Goal: Use online tool/utility

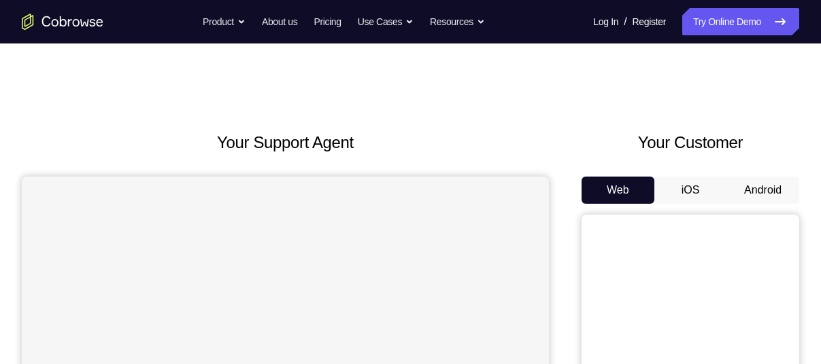
click at [767, 190] on button "Android" at bounding box center [762, 190] width 73 height 27
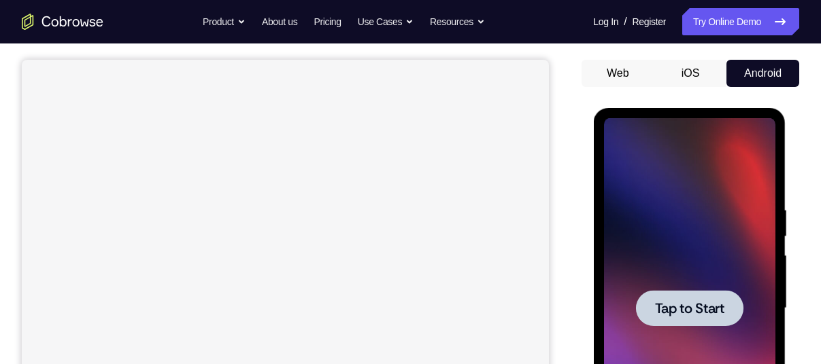
click at [666, 318] on div at bounding box center [688, 308] width 107 height 36
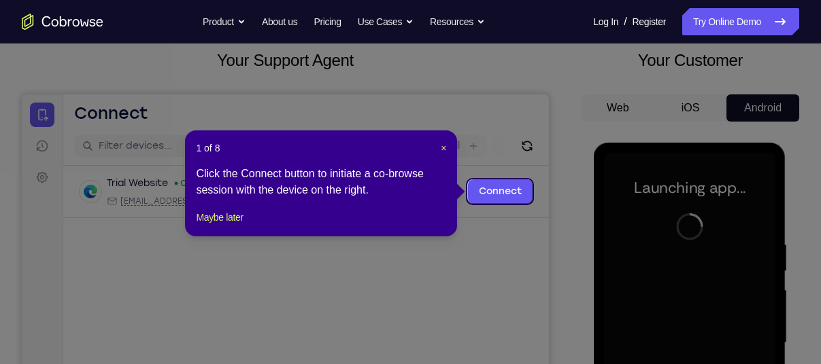
scroll to position [82, 0]
click at [441, 146] on span "×" at bounding box center [443, 148] width 5 height 11
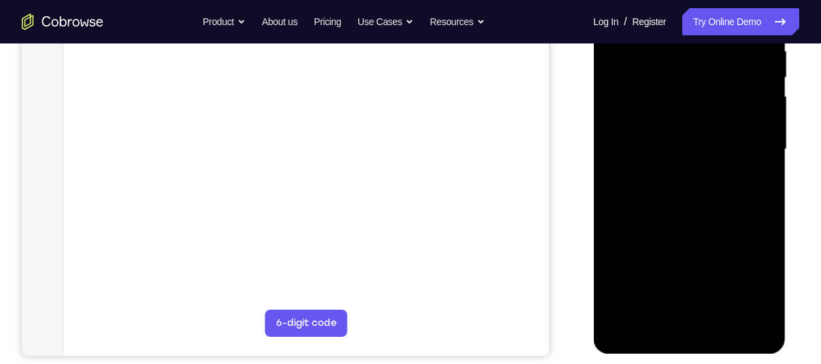
scroll to position [294, 0]
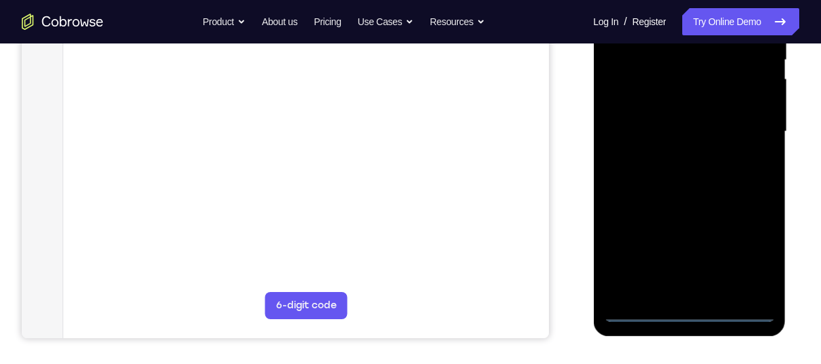
click at [687, 313] on div at bounding box center [688, 132] width 171 height 381
click at [745, 251] on div at bounding box center [688, 132] width 171 height 381
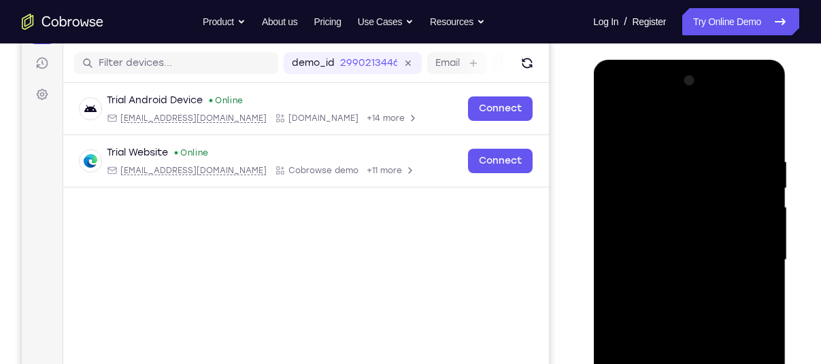
scroll to position [165, 0]
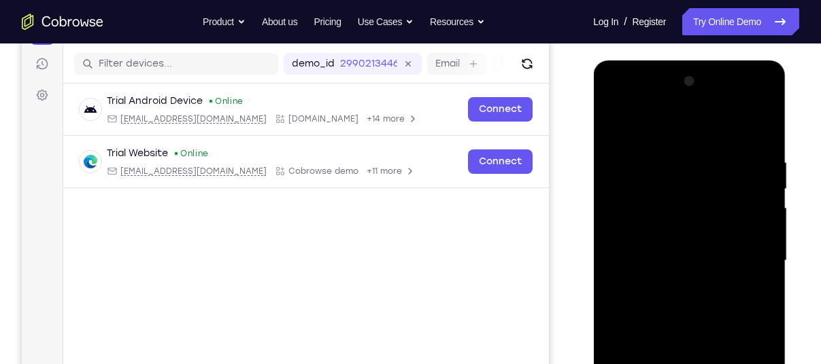
click at [617, 94] on div at bounding box center [688, 261] width 171 height 381
click at [629, 219] on div at bounding box center [688, 261] width 171 height 381
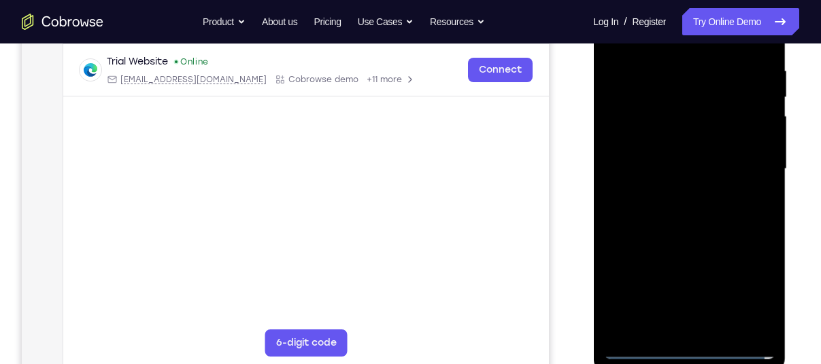
scroll to position [262, 0]
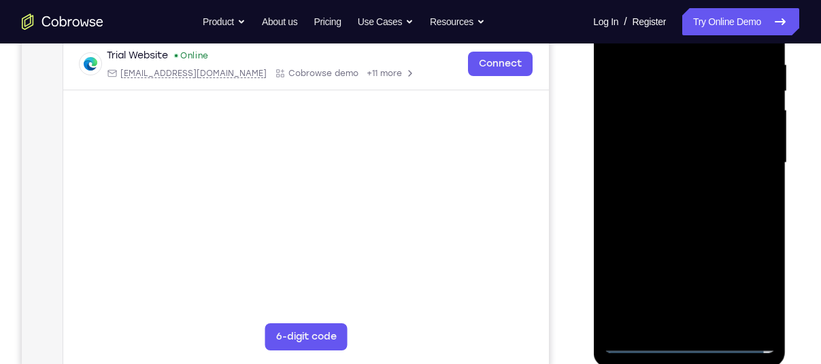
click at [660, 328] on div at bounding box center [688, 163] width 171 height 381
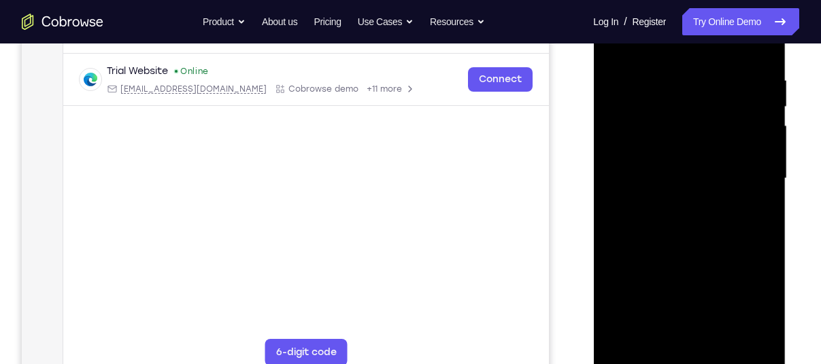
scroll to position [246, 0]
click at [626, 186] on div at bounding box center [688, 179] width 171 height 381
click at [626, 167] on div at bounding box center [688, 179] width 171 height 381
click at [637, 195] on div at bounding box center [688, 179] width 171 height 381
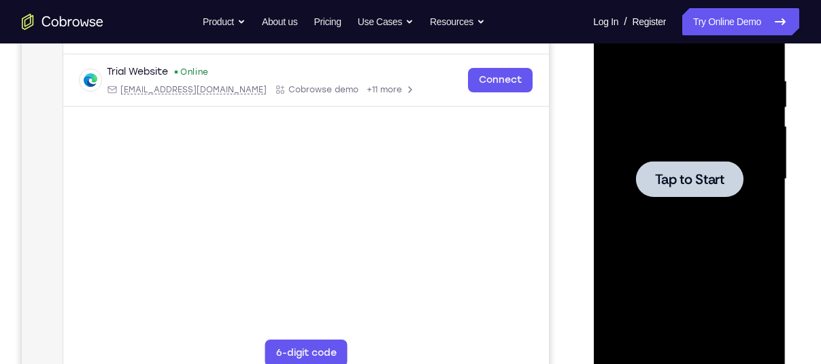
click at [696, 141] on div at bounding box center [688, 179] width 171 height 381
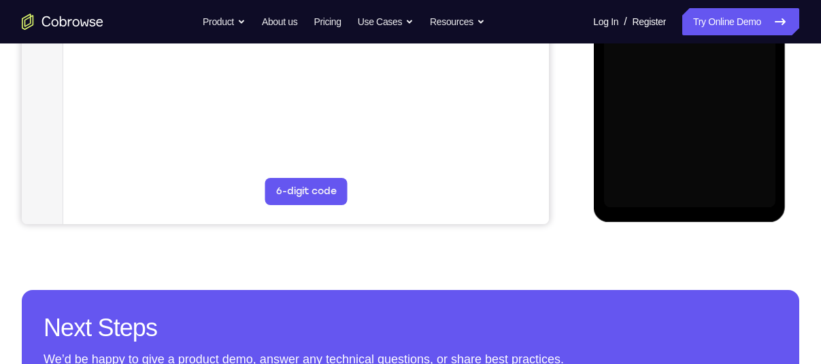
scroll to position [407, 0]
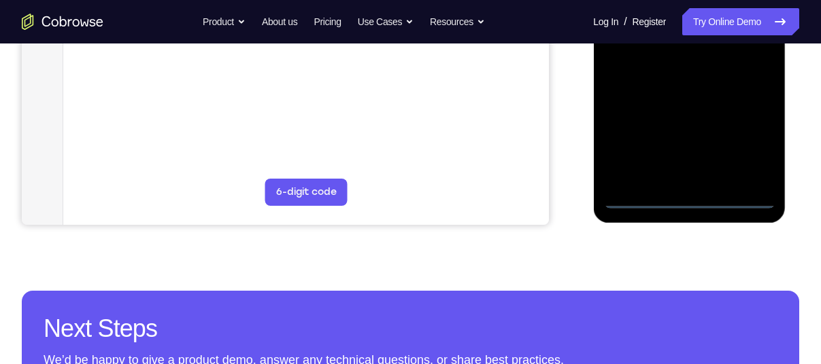
click at [687, 199] on div at bounding box center [688, 18] width 171 height 381
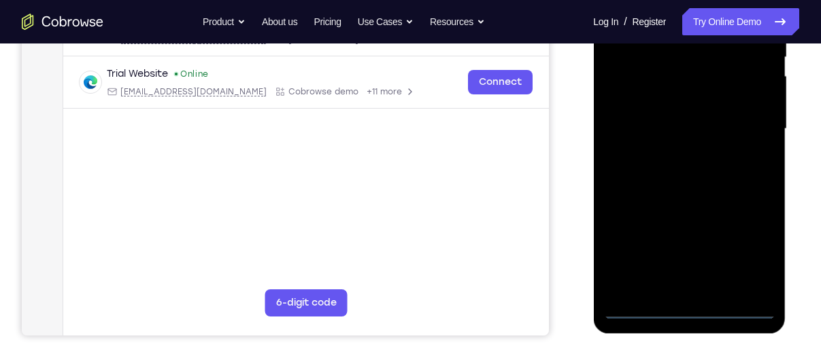
scroll to position [270, 0]
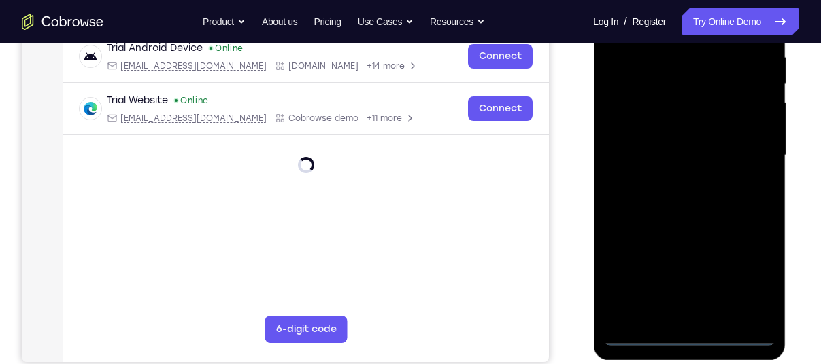
click at [755, 280] on div at bounding box center [688, 155] width 171 height 381
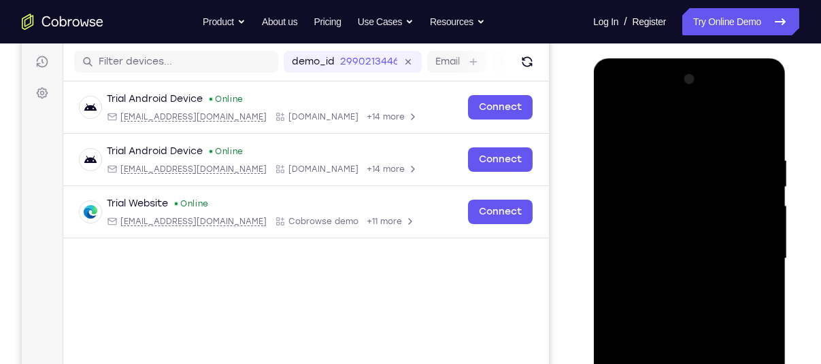
scroll to position [185, 0]
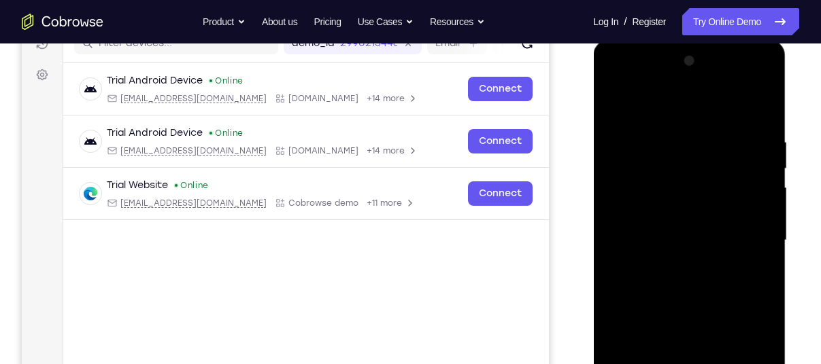
click at [613, 82] on div at bounding box center [688, 240] width 171 height 381
click at [634, 211] on div at bounding box center [688, 240] width 171 height 381
click at [632, 226] on div at bounding box center [688, 240] width 171 height 381
click at [648, 224] on div at bounding box center [688, 240] width 171 height 381
click at [642, 252] on div at bounding box center [688, 240] width 171 height 381
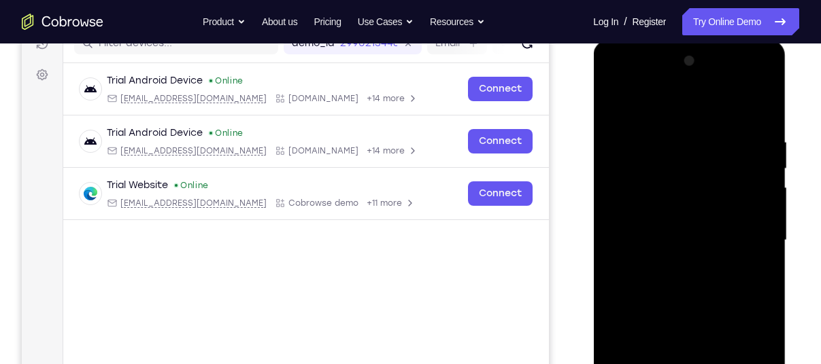
click at [747, 108] on div at bounding box center [688, 240] width 171 height 381
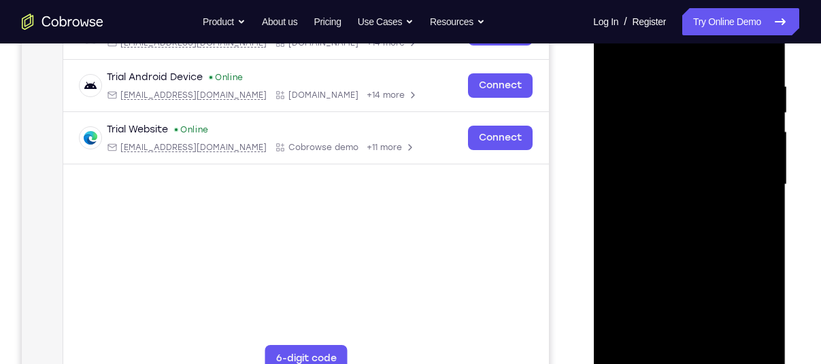
scroll to position [243, 0]
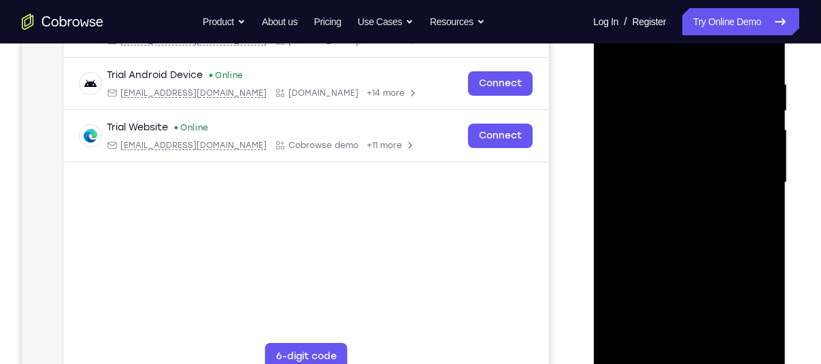
click at [679, 341] on div at bounding box center [688, 183] width 171 height 381
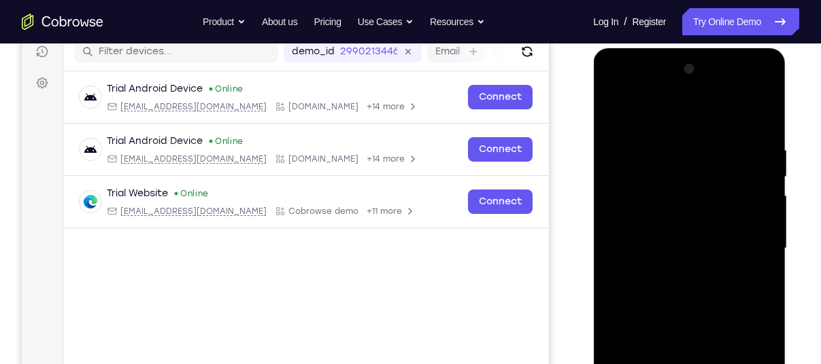
click at [744, 91] on div at bounding box center [688, 248] width 171 height 381
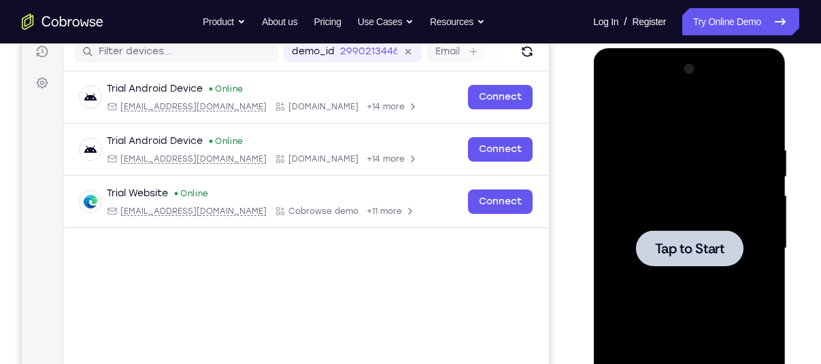
click at [690, 245] on span "Tap to Start" at bounding box center [688, 249] width 69 height 14
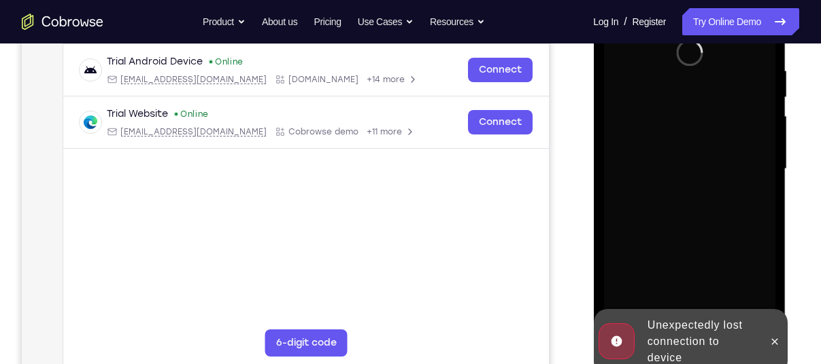
scroll to position [257, 0]
click at [774, 339] on icon at bounding box center [773, 341] width 11 height 11
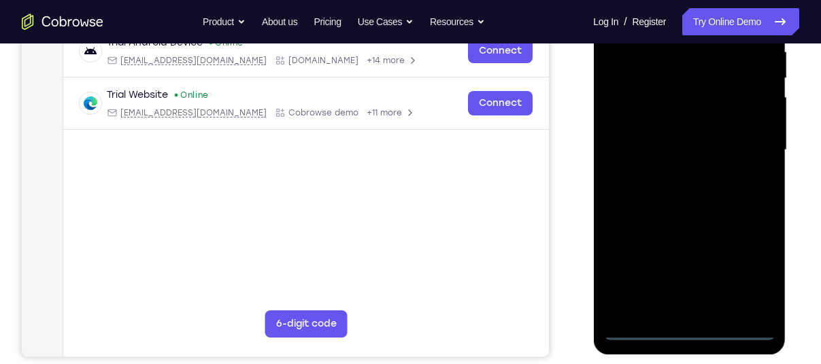
scroll to position [276, 0]
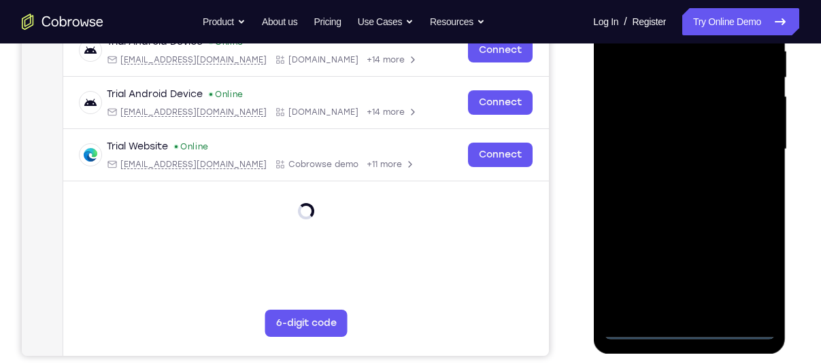
click at [686, 335] on div at bounding box center [688, 149] width 171 height 381
click at [760, 277] on div at bounding box center [688, 149] width 171 height 381
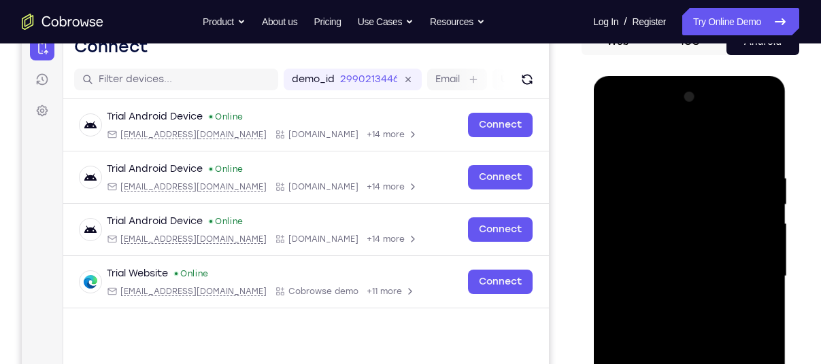
scroll to position [144, 0]
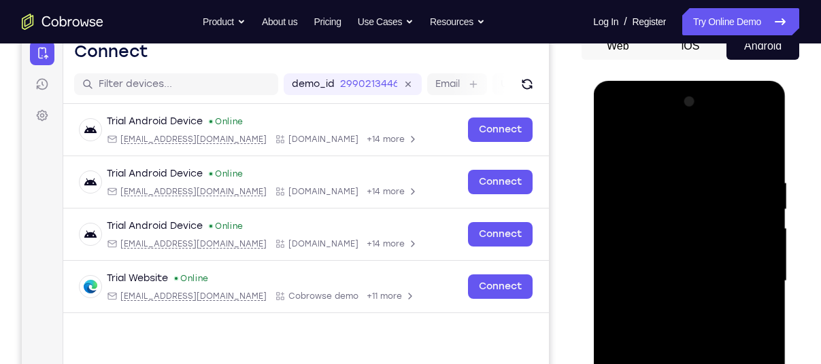
click at [626, 148] on div at bounding box center [688, 281] width 171 height 381
click at [630, 245] on div at bounding box center [688, 281] width 171 height 381
click at [639, 287] on div at bounding box center [688, 281] width 171 height 381
click at [641, 277] on div at bounding box center [688, 281] width 171 height 381
click at [684, 290] on div at bounding box center [688, 281] width 171 height 381
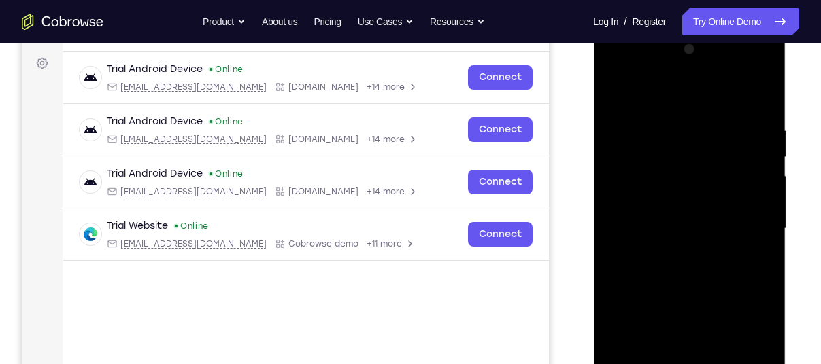
scroll to position [200, 0]
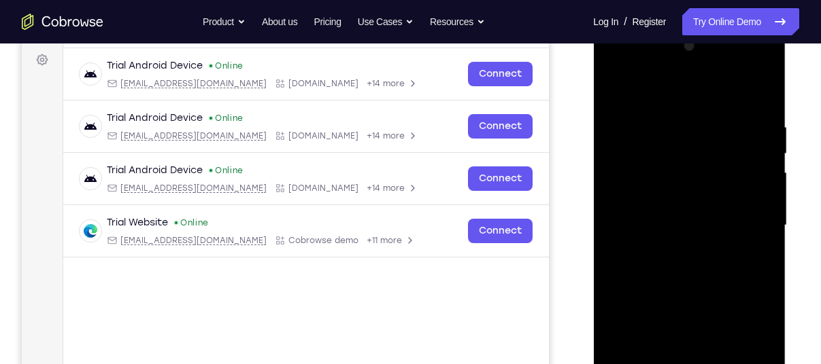
click at [754, 100] on div at bounding box center [688, 225] width 171 height 381
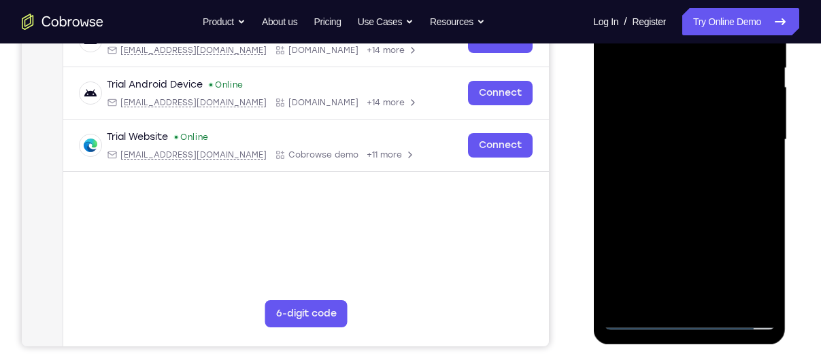
scroll to position [321, 0]
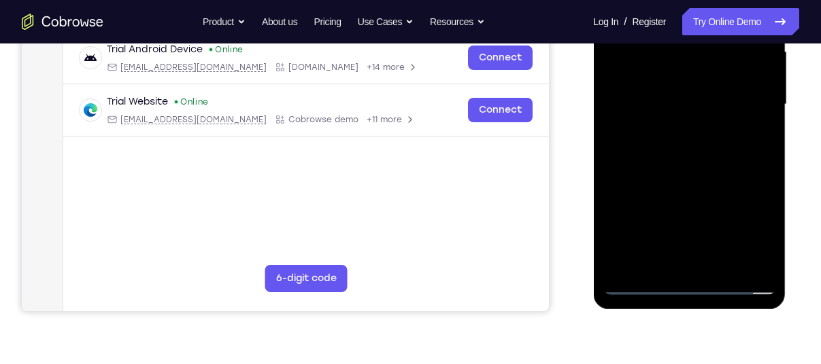
click at [697, 260] on div at bounding box center [688, 104] width 171 height 381
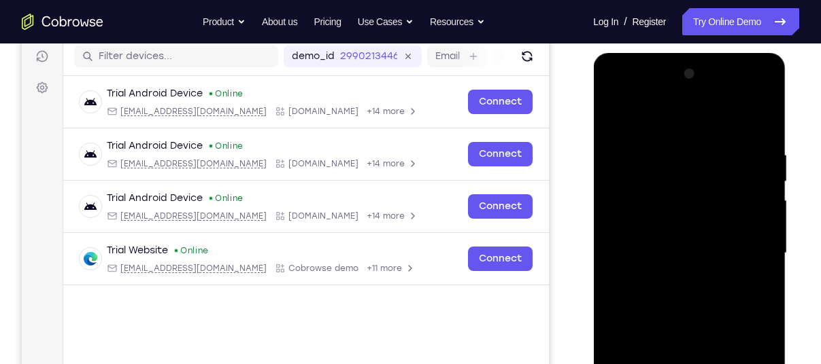
scroll to position [171, 0]
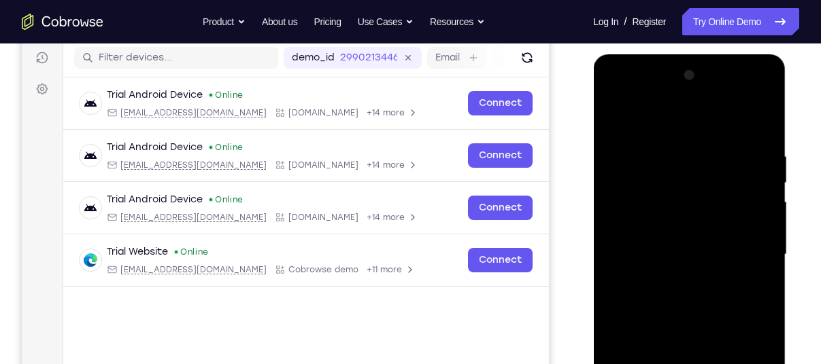
click at [747, 99] on div at bounding box center [688, 255] width 171 height 381
click at [617, 94] on div at bounding box center [688, 255] width 171 height 381
click at [740, 253] on div at bounding box center [688, 255] width 171 height 381
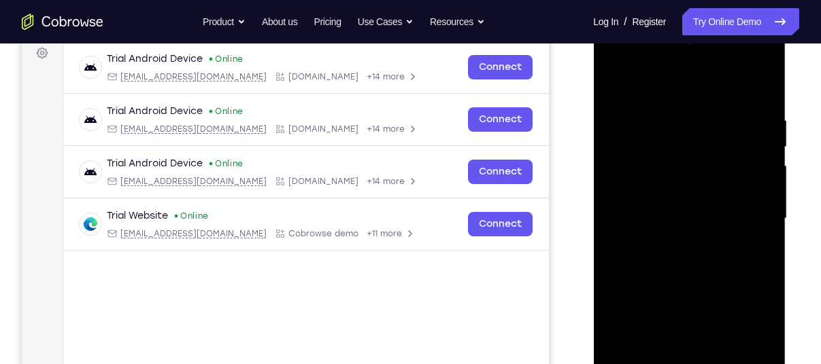
scroll to position [207, 0]
click at [675, 242] on div at bounding box center [688, 218] width 171 height 381
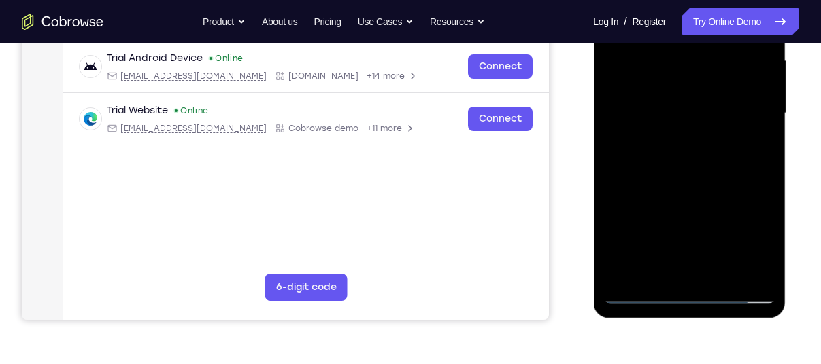
scroll to position [313, 0]
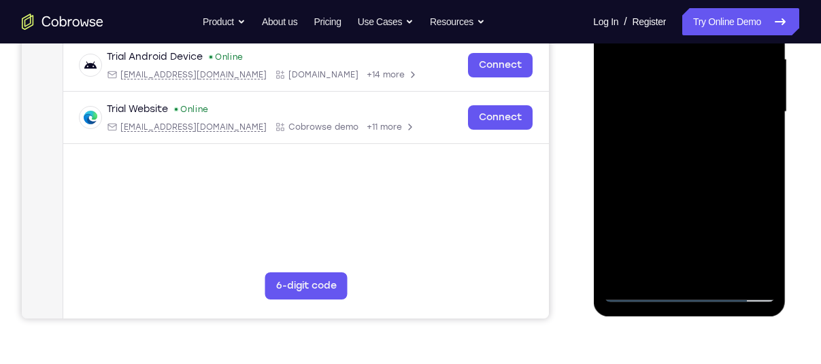
click at [674, 182] on div at bounding box center [688, 112] width 171 height 381
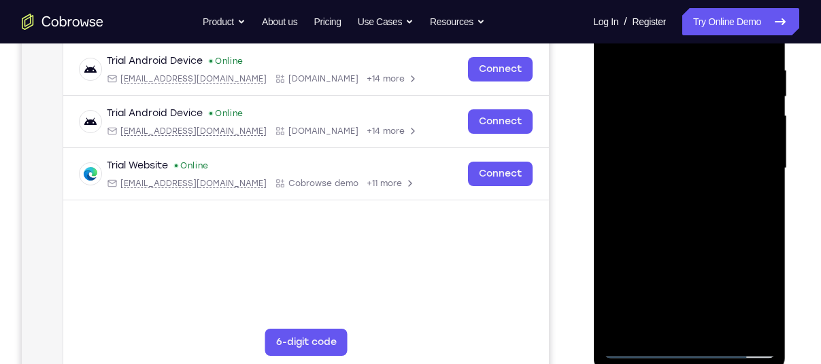
scroll to position [252, 0]
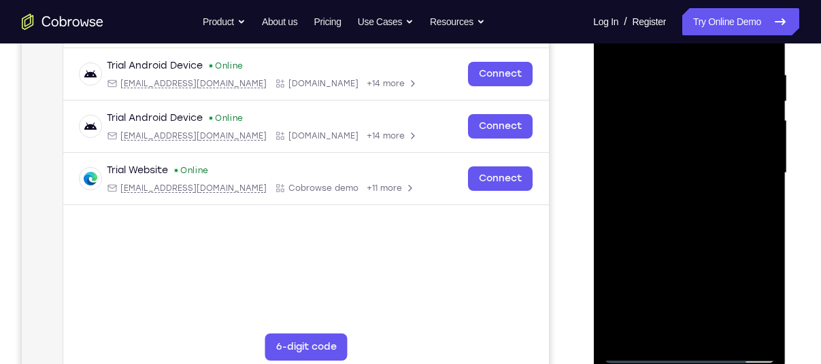
click at [679, 165] on div at bounding box center [688, 173] width 171 height 381
click at [681, 134] on div at bounding box center [688, 173] width 171 height 381
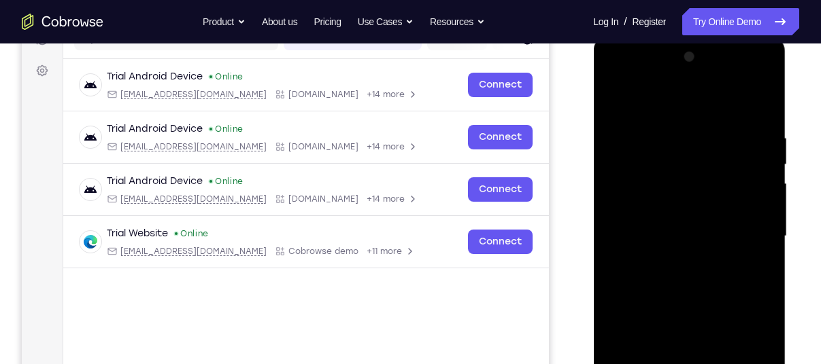
click at [678, 169] on div at bounding box center [688, 236] width 171 height 381
click at [747, 80] on div at bounding box center [688, 236] width 171 height 381
click at [668, 114] on div at bounding box center [688, 236] width 171 height 381
click at [647, 122] on div at bounding box center [688, 236] width 171 height 381
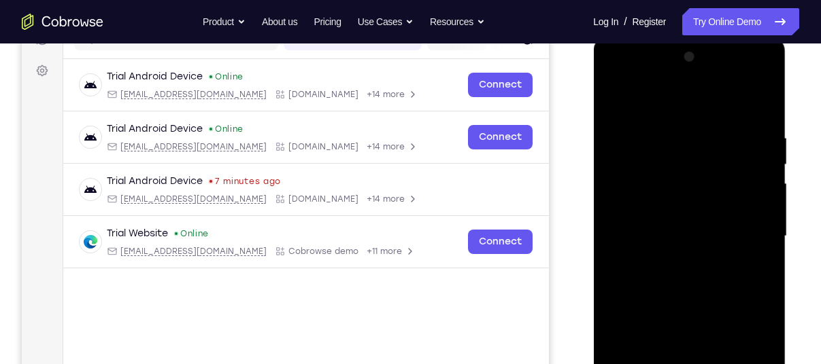
click at [728, 95] on div at bounding box center [688, 236] width 171 height 381
click at [754, 184] on div at bounding box center [688, 236] width 171 height 381
click at [763, 97] on div at bounding box center [688, 237] width 171 height 381
click at [706, 204] on div at bounding box center [688, 237] width 171 height 381
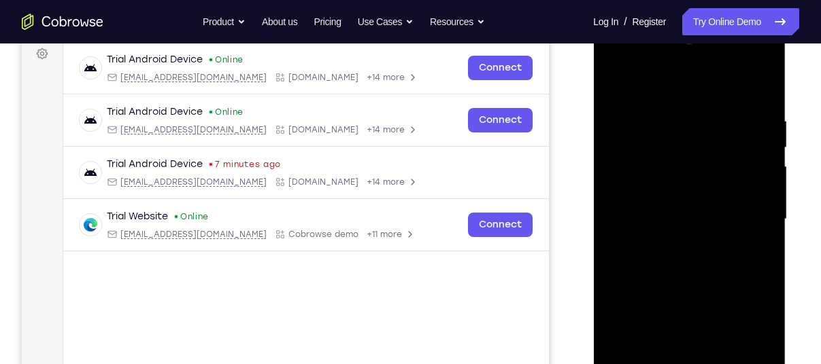
scroll to position [152, 0]
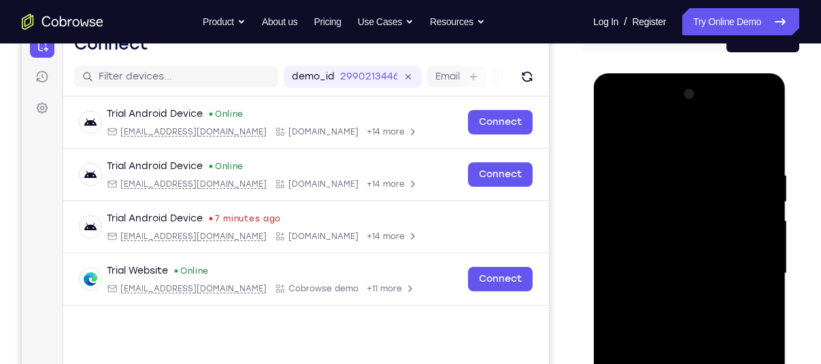
click at [747, 117] on div at bounding box center [688, 274] width 171 height 381
click at [649, 165] on div at bounding box center [688, 274] width 171 height 381
click at [677, 310] on div at bounding box center [688, 274] width 171 height 381
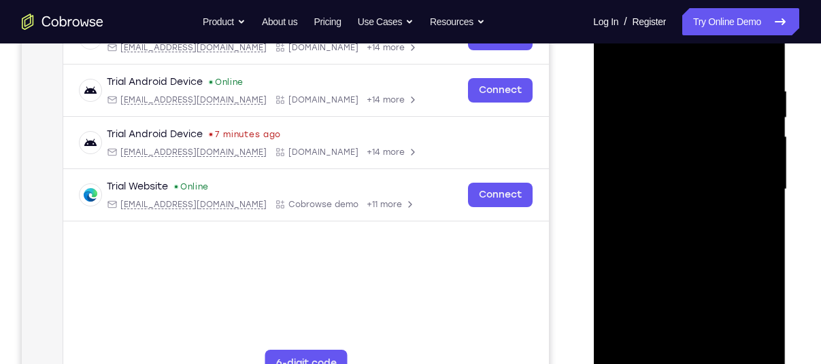
click at [761, 48] on div at bounding box center [688, 189] width 171 height 381
click at [750, 121] on div at bounding box center [688, 189] width 171 height 381
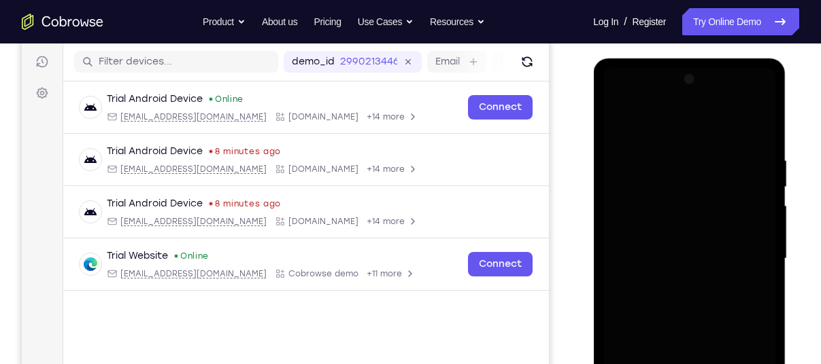
scroll to position [173, 0]
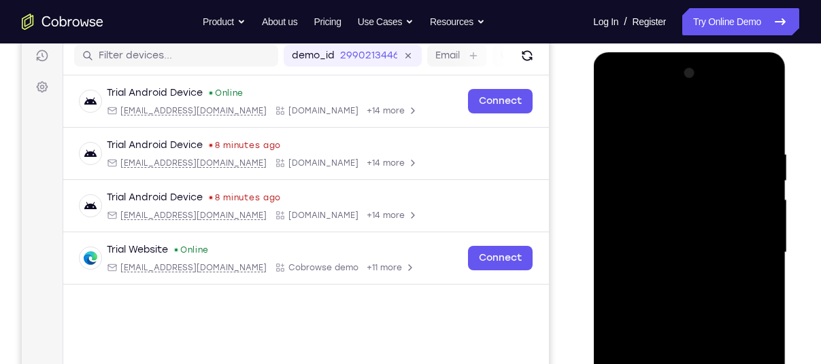
click at [709, 225] on div at bounding box center [688, 253] width 171 height 381
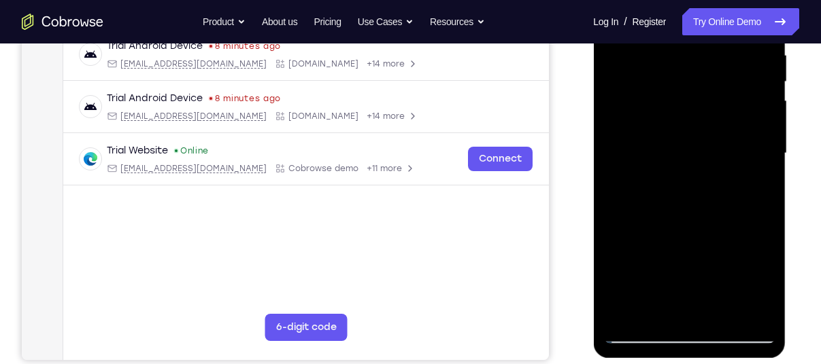
scroll to position [274, 0]
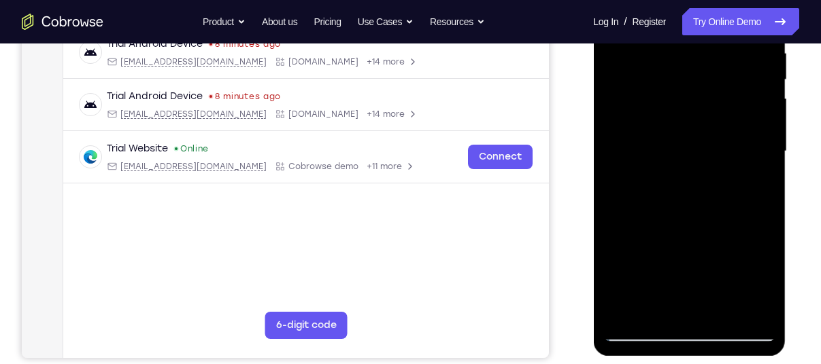
click at [618, 52] on div at bounding box center [688, 151] width 171 height 381
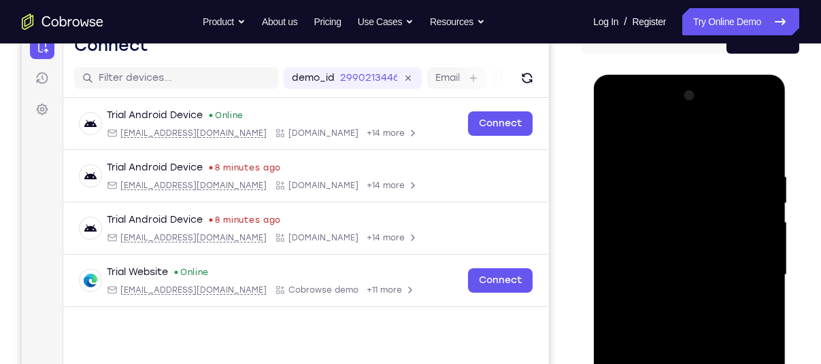
scroll to position [150, 0]
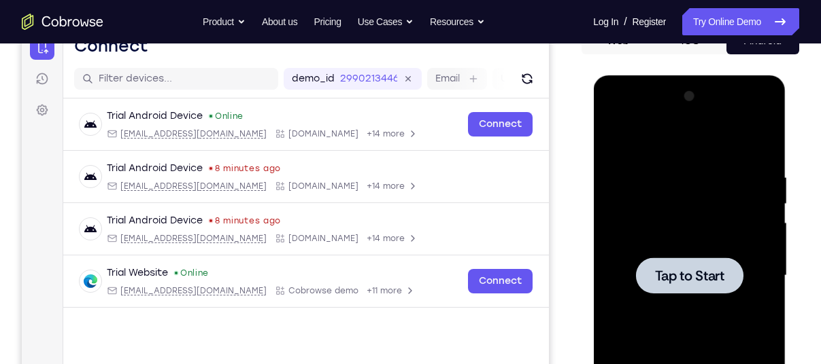
click at [688, 262] on div at bounding box center [688, 276] width 107 height 36
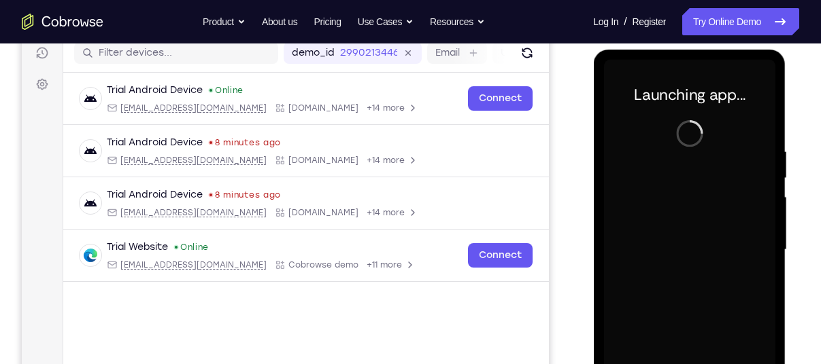
scroll to position [170, 0]
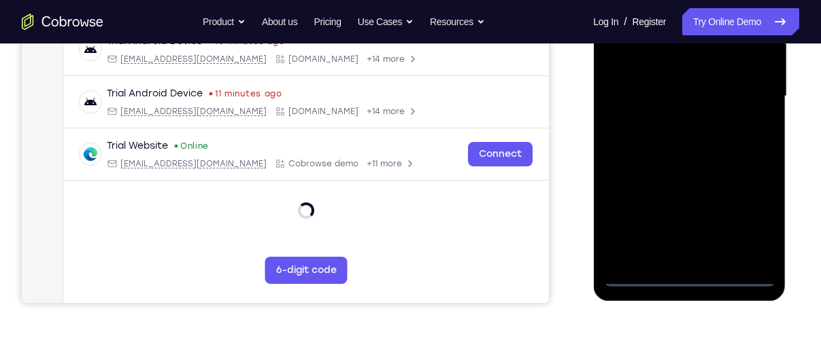
click at [669, 260] on div at bounding box center [688, 96] width 171 height 381
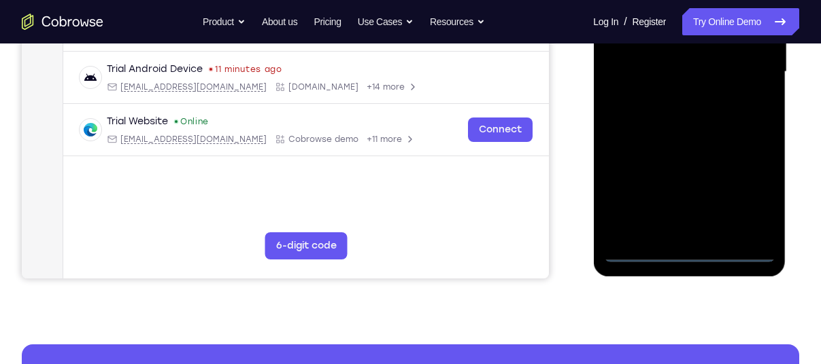
scroll to position [354, 0]
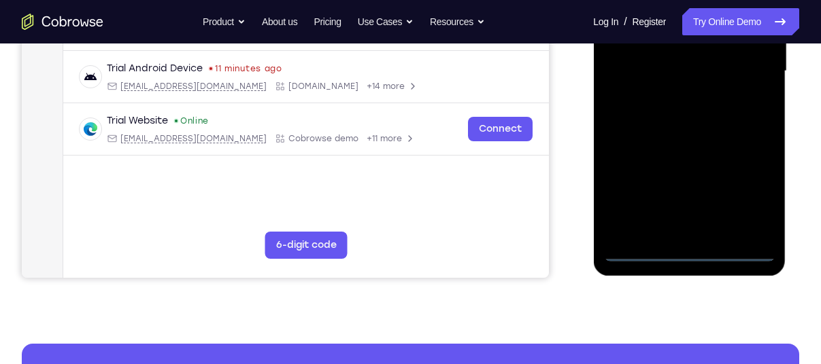
click at [687, 252] on div at bounding box center [688, 71] width 171 height 381
click at [753, 202] on div at bounding box center [688, 71] width 171 height 381
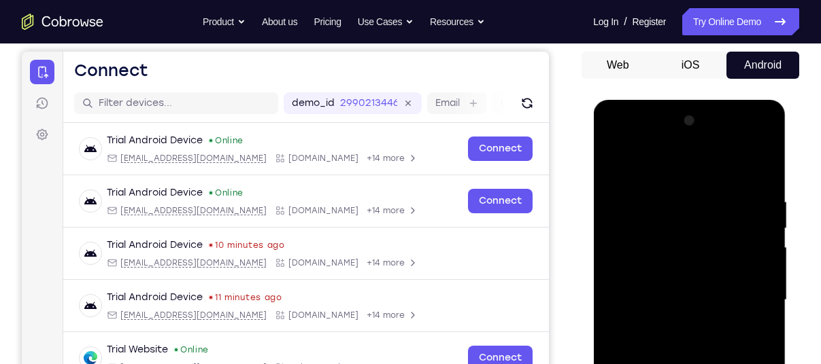
scroll to position [125, 0]
click at [616, 131] on div at bounding box center [688, 300] width 171 height 381
click at [641, 255] on div at bounding box center [688, 300] width 171 height 381
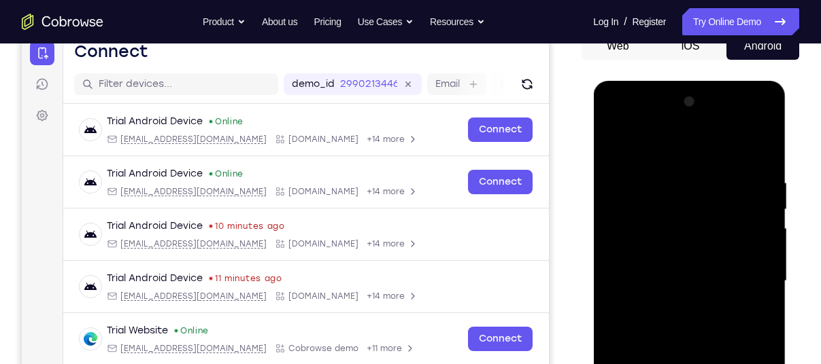
scroll to position [150, 0]
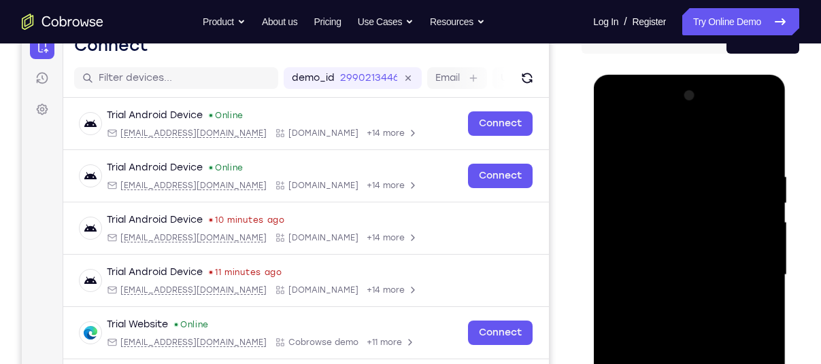
click at [623, 278] on div at bounding box center [688, 275] width 171 height 381
click at [632, 267] on div at bounding box center [688, 275] width 171 height 381
click at [634, 292] on div at bounding box center [688, 275] width 171 height 381
click at [751, 143] on div at bounding box center [688, 275] width 171 height 381
click at [747, 117] on div at bounding box center [688, 275] width 171 height 381
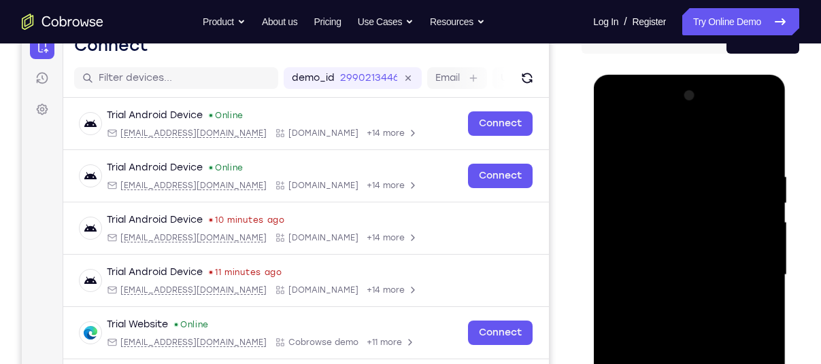
click at [650, 145] on div at bounding box center [688, 275] width 171 height 381
click at [740, 283] on div at bounding box center [688, 275] width 171 height 381
click at [669, 301] on div at bounding box center [688, 275] width 171 height 381
click at [671, 342] on div at bounding box center [688, 275] width 171 height 381
click at [637, 212] on div at bounding box center [688, 275] width 171 height 381
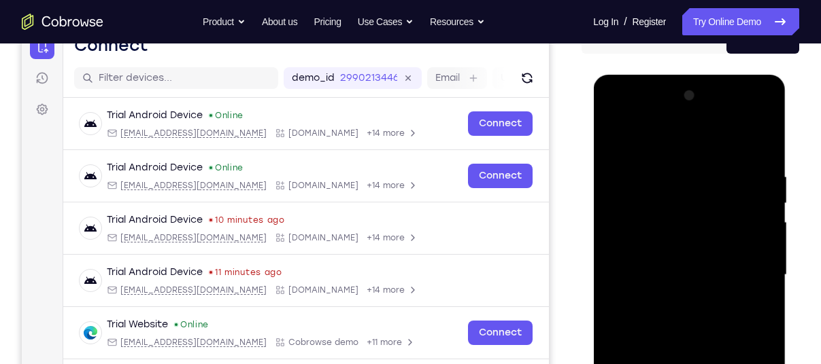
click at [675, 298] on div at bounding box center [688, 275] width 171 height 381
click at [694, 238] on div at bounding box center [688, 275] width 171 height 381
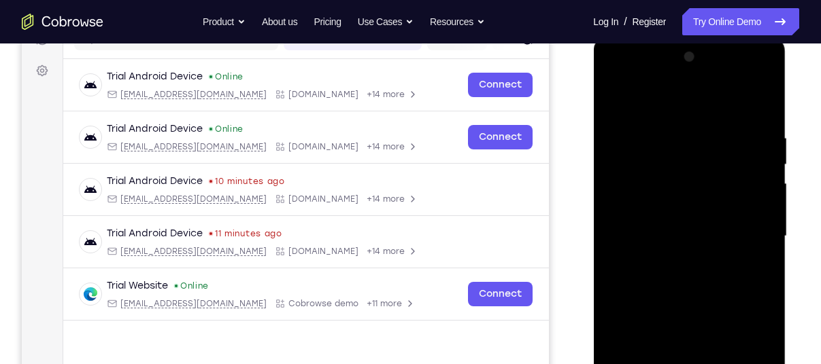
scroll to position [189, 0]
click at [672, 181] on div at bounding box center [688, 236] width 171 height 381
click at [644, 176] on div at bounding box center [688, 236] width 171 height 381
click at [687, 268] on div at bounding box center [688, 236] width 171 height 381
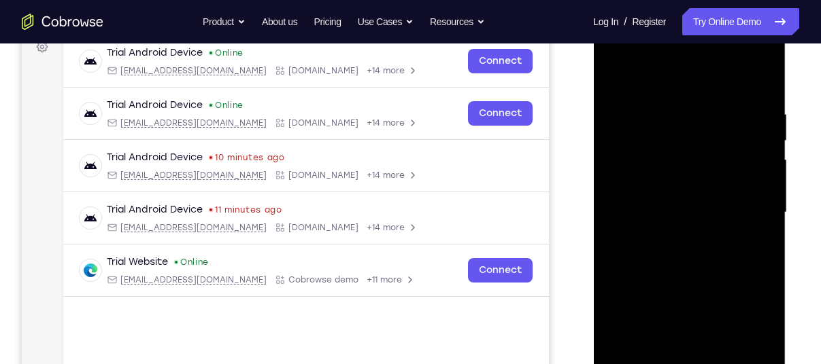
click at [637, 143] on div at bounding box center [688, 212] width 171 height 381
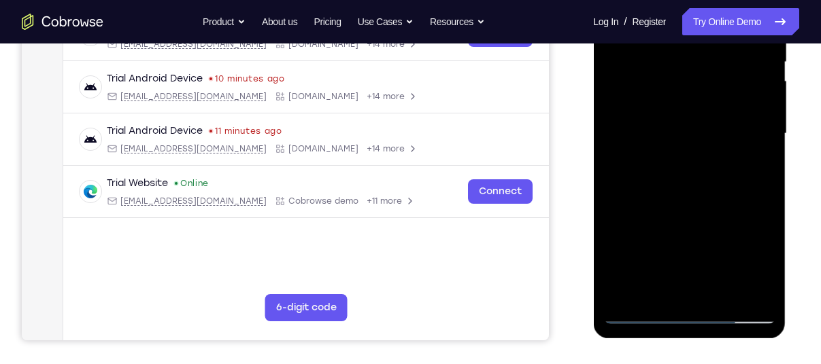
scroll to position [298, 0]
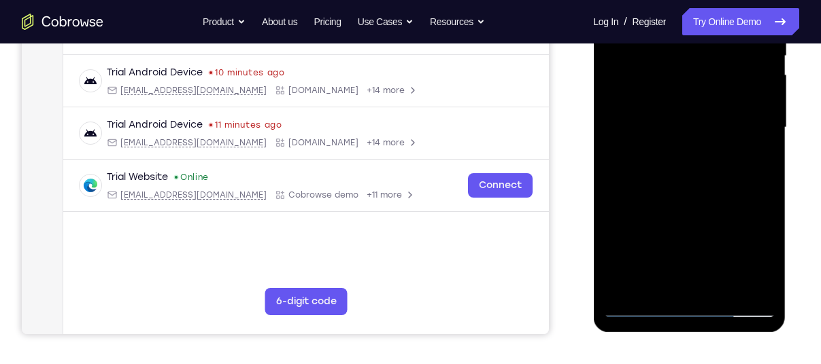
click at [719, 291] on div at bounding box center [688, 127] width 171 height 381
click at [683, 205] on div at bounding box center [688, 127] width 171 height 381
click at [670, 166] on div at bounding box center [688, 127] width 171 height 381
click at [641, 309] on div at bounding box center [688, 127] width 171 height 381
click at [666, 105] on div at bounding box center [688, 127] width 171 height 381
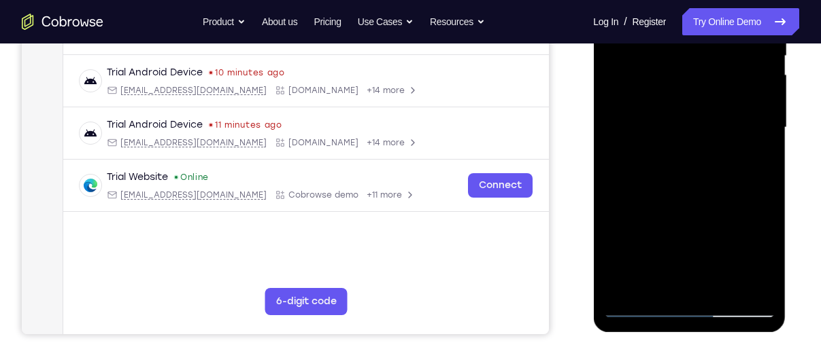
click at [639, 305] on div at bounding box center [688, 127] width 171 height 381
click at [659, 143] on div at bounding box center [688, 127] width 171 height 381
click at [679, 204] on div at bounding box center [688, 127] width 171 height 381
click at [668, 205] on div at bounding box center [688, 127] width 171 height 381
click at [668, 186] on div at bounding box center [688, 127] width 171 height 381
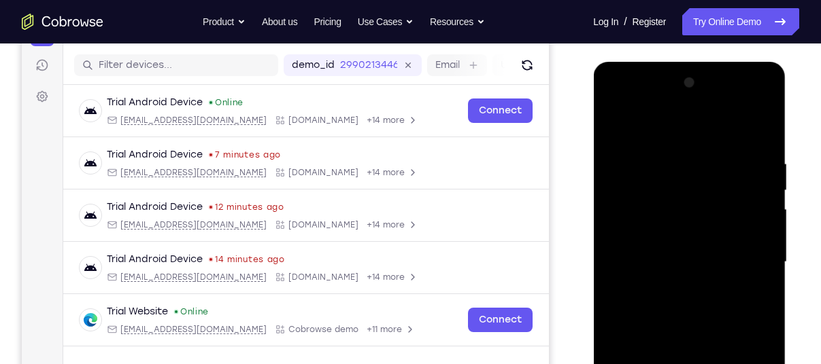
scroll to position [163, 0]
click at [615, 125] on div at bounding box center [688, 262] width 171 height 381
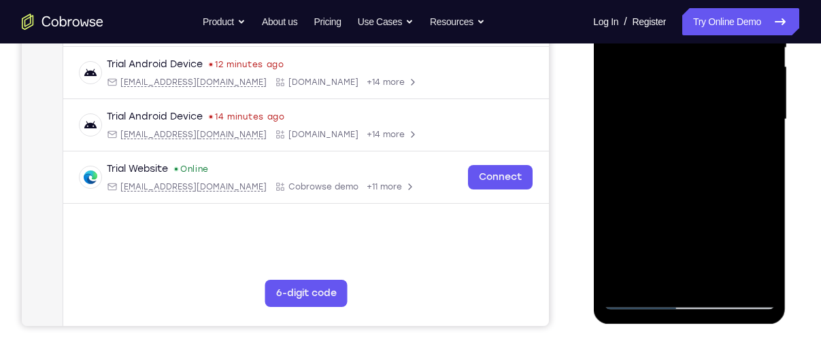
scroll to position [307, 0]
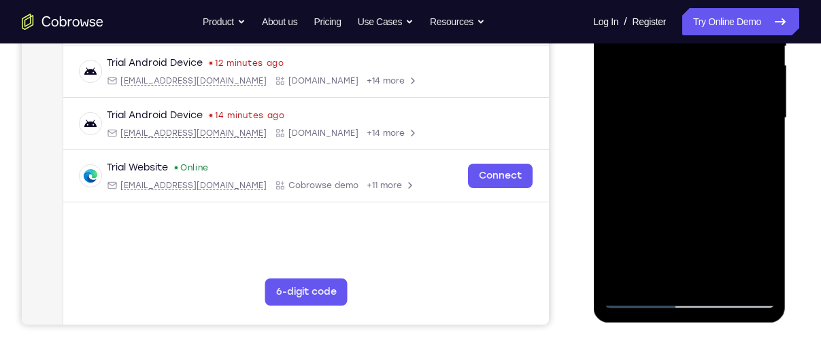
click at [721, 277] on div at bounding box center [688, 118] width 171 height 381
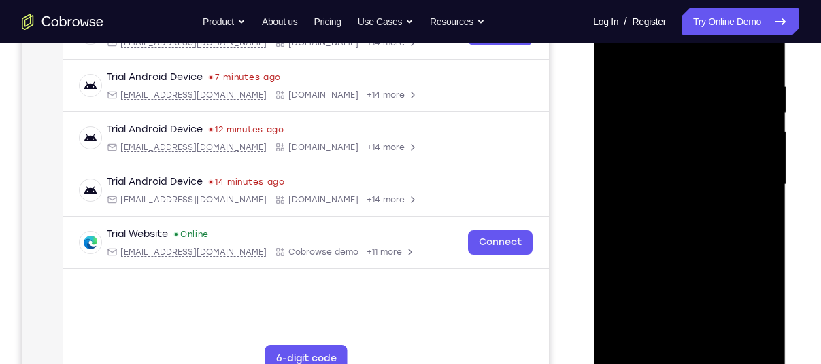
scroll to position [237, 0]
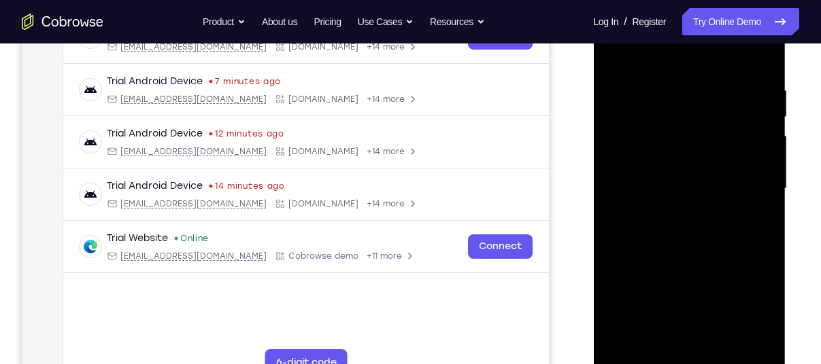
click at [677, 190] on div at bounding box center [688, 189] width 171 height 381
click at [692, 78] on div at bounding box center [688, 189] width 171 height 381
click at [693, 85] on div at bounding box center [688, 189] width 171 height 381
click at [686, 76] on div at bounding box center [688, 189] width 171 height 381
click at [636, 50] on div at bounding box center [688, 189] width 171 height 381
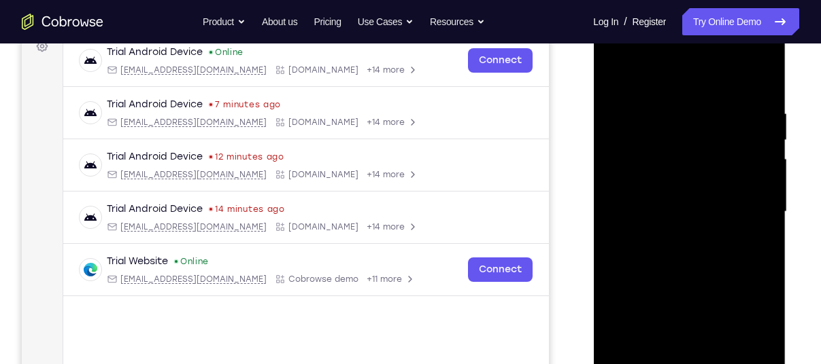
scroll to position [212, 0]
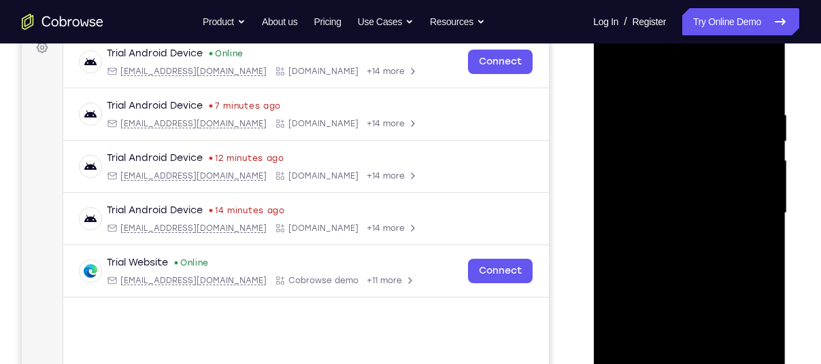
click at [627, 116] on div at bounding box center [688, 213] width 171 height 381
click at [628, 113] on div at bounding box center [688, 213] width 171 height 381
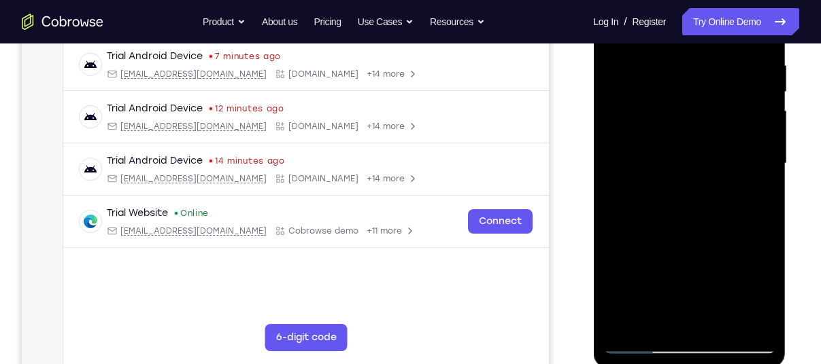
scroll to position [262, 0]
click at [639, 344] on div at bounding box center [688, 163] width 171 height 381
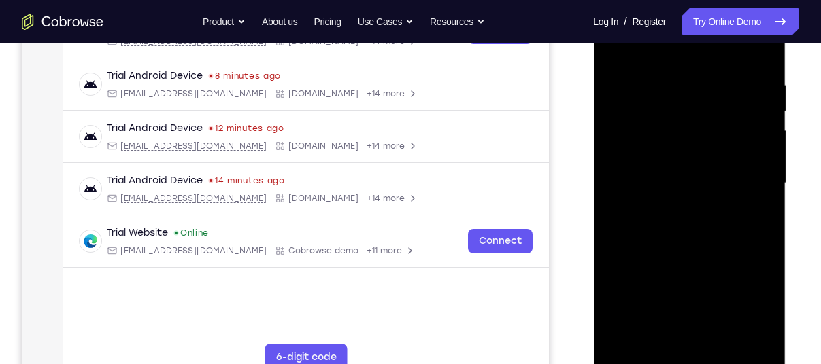
scroll to position [243, 0]
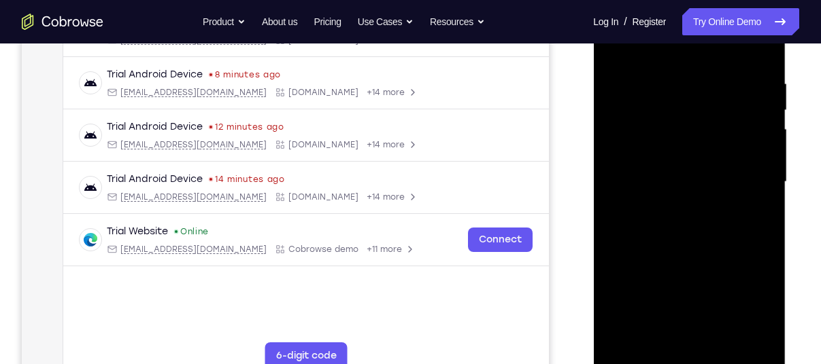
click at [645, 335] on div at bounding box center [688, 182] width 171 height 381
click at [656, 336] on div at bounding box center [688, 182] width 171 height 381
click at [724, 258] on div at bounding box center [688, 182] width 171 height 381
click at [635, 361] on div at bounding box center [688, 182] width 171 height 381
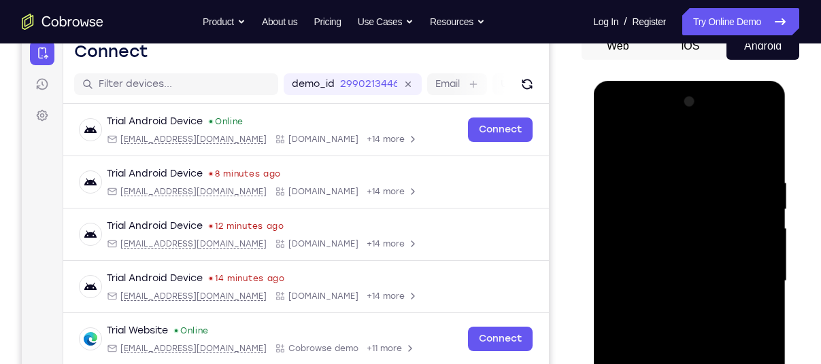
scroll to position [144, 0]
click at [617, 144] on div at bounding box center [688, 281] width 171 height 381
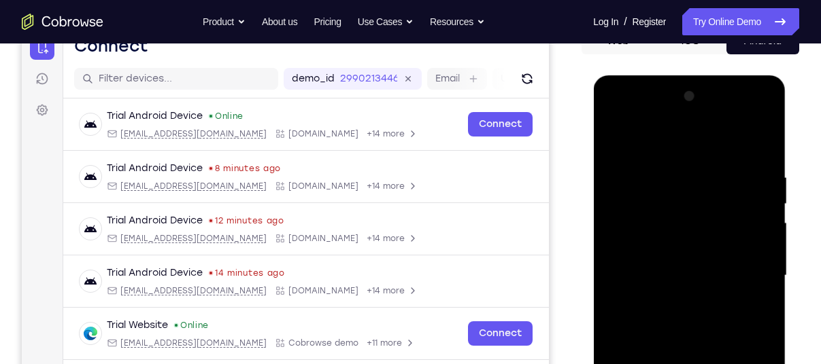
scroll to position [148, 0]
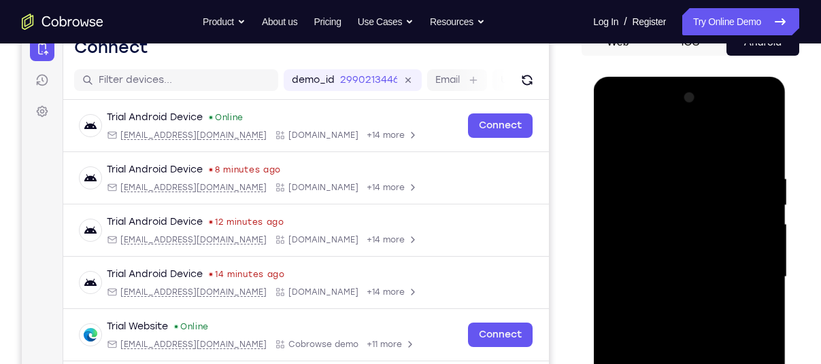
click at [712, 171] on div at bounding box center [688, 277] width 171 height 381
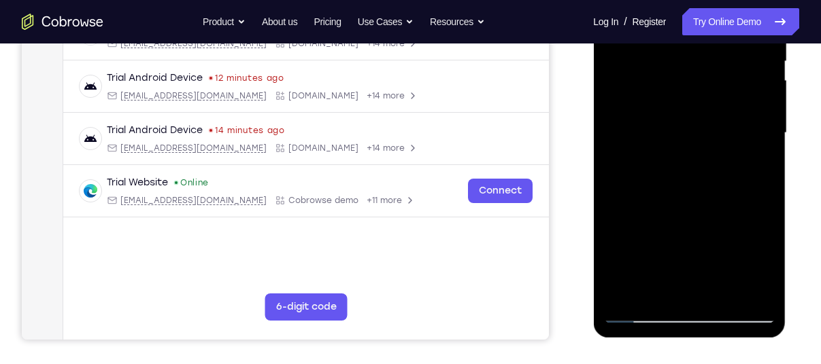
scroll to position [294, 0]
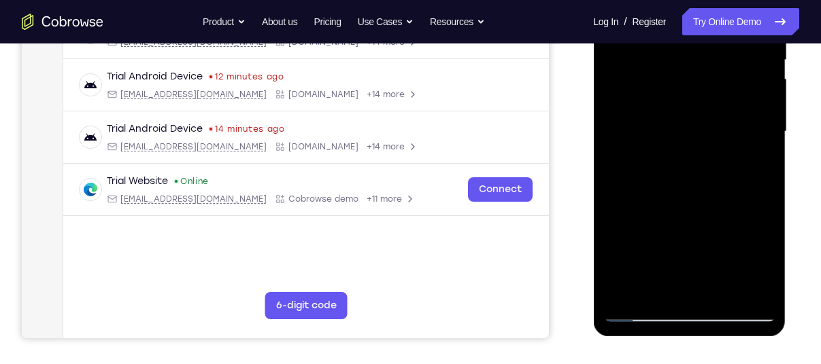
click at [741, 288] on div at bounding box center [688, 132] width 171 height 381
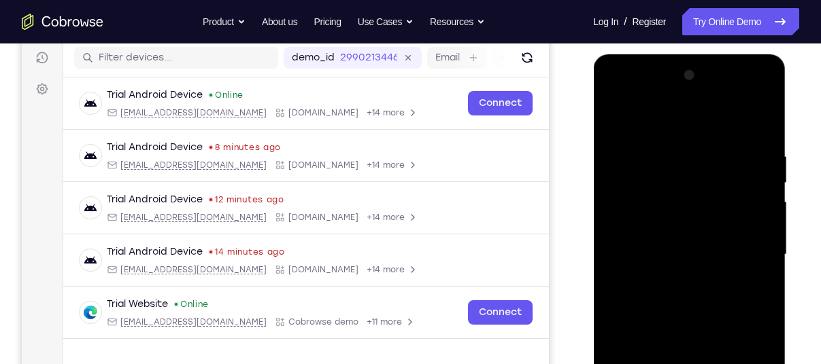
scroll to position [169, 0]
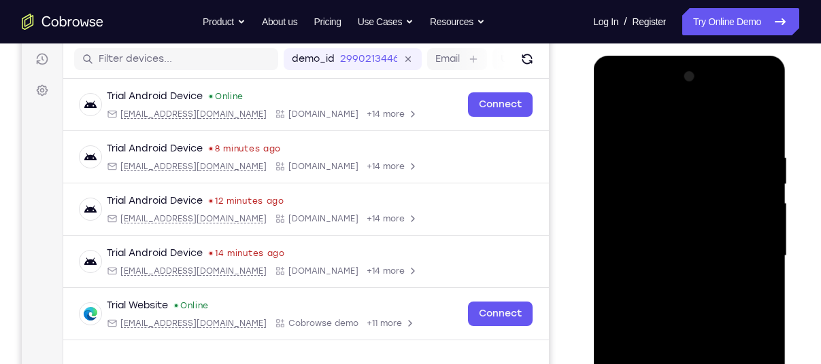
click at [642, 118] on div at bounding box center [688, 256] width 171 height 381
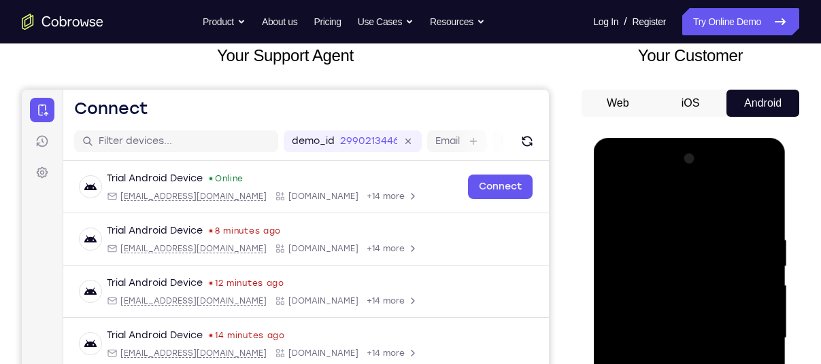
scroll to position [101, 0]
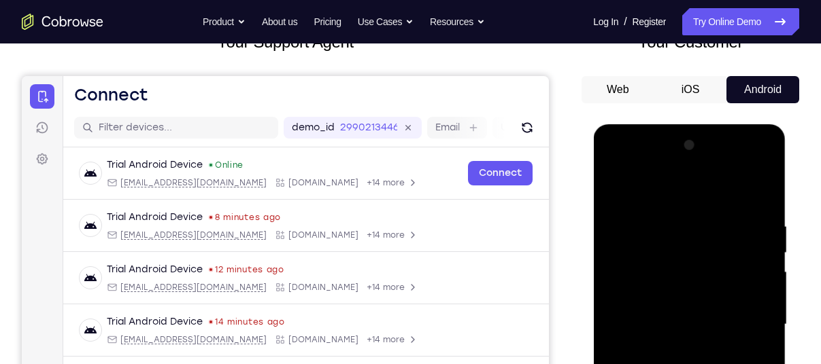
click at [615, 191] on div at bounding box center [688, 325] width 171 height 381
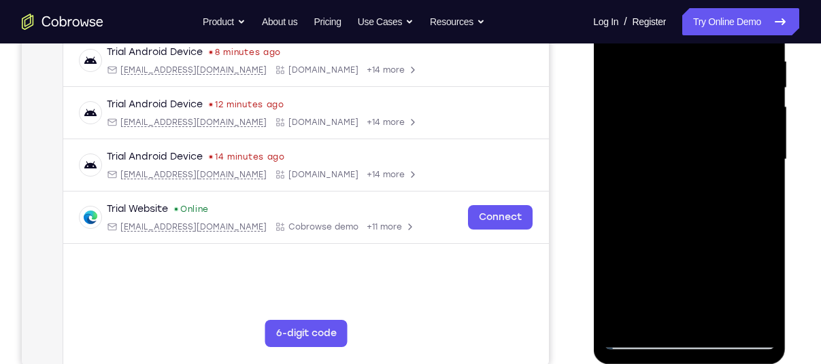
scroll to position [284, 0]
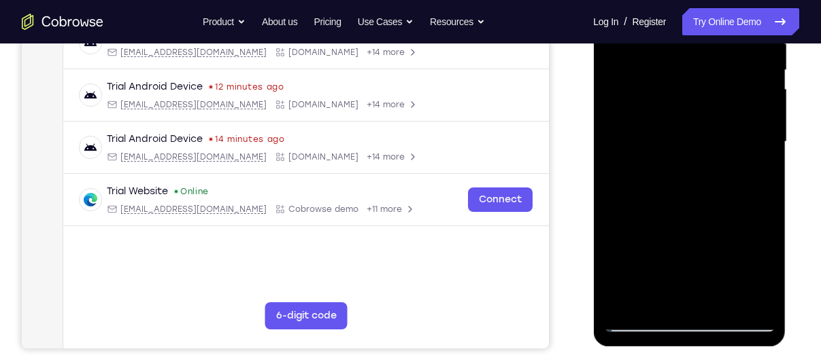
click at [637, 297] on div at bounding box center [688, 142] width 171 height 381
click at [695, 139] on div at bounding box center [688, 142] width 171 height 381
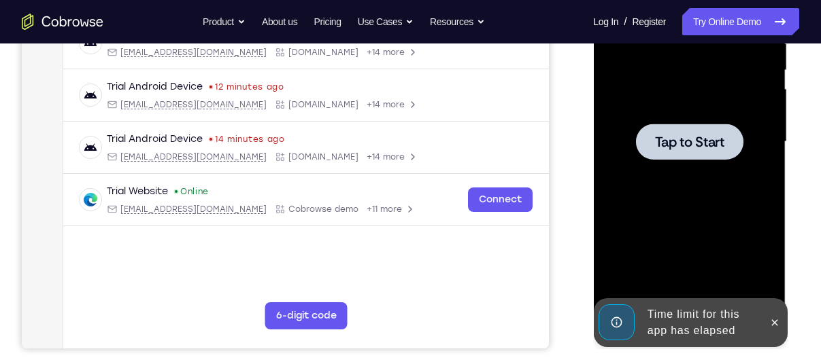
click at [673, 146] on span "Tap to Start" at bounding box center [688, 142] width 69 height 14
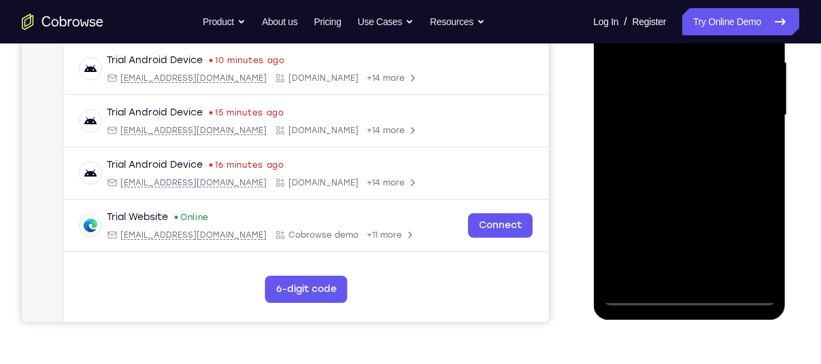
scroll to position [318, 0]
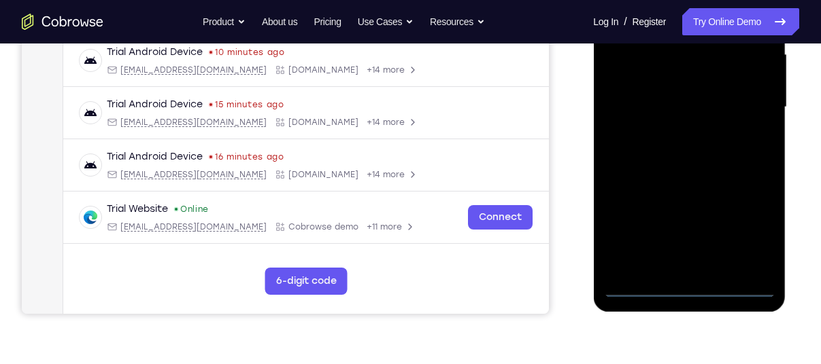
click at [688, 288] on div at bounding box center [688, 107] width 171 height 381
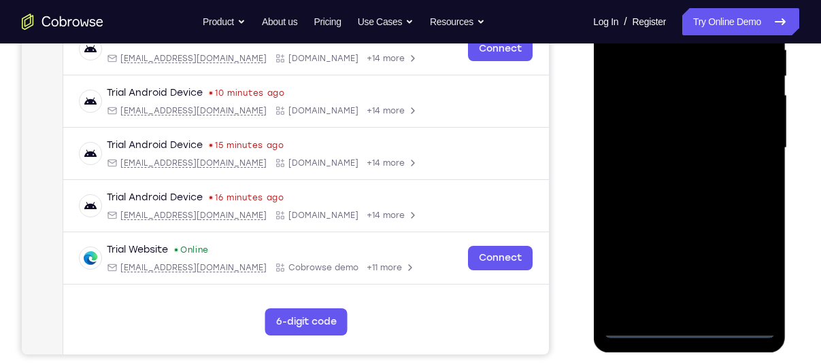
scroll to position [262, 0]
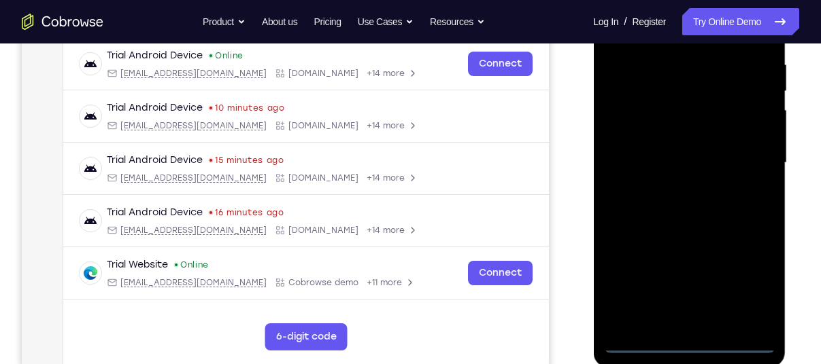
click at [740, 296] on div at bounding box center [688, 163] width 171 height 381
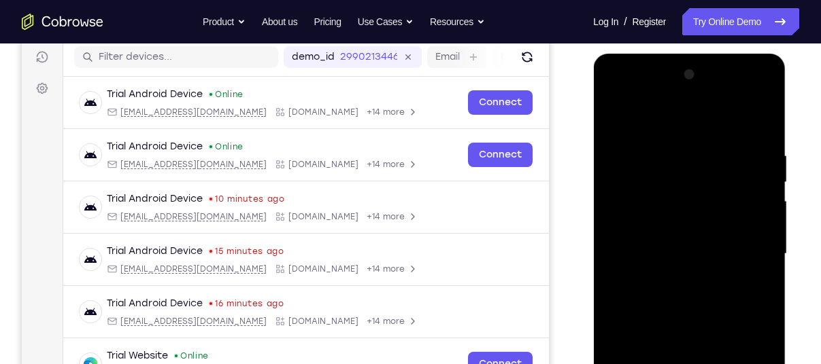
scroll to position [170, 0]
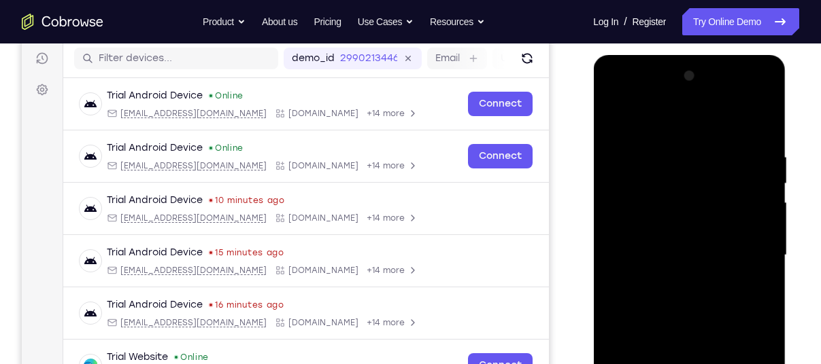
click at [615, 93] on div at bounding box center [688, 255] width 171 height 381
click at [630, 226] on div at bounding box center [688, 255] width 171 height 381
click at [626, 260] on div at bounding box center [688, 255] width 171 height 381
click at [641, 251] on div at bounding box center [688, 255] width 171 height 381
click at [642, 277] on div at bounding box center [688, 255] width 171 height 381
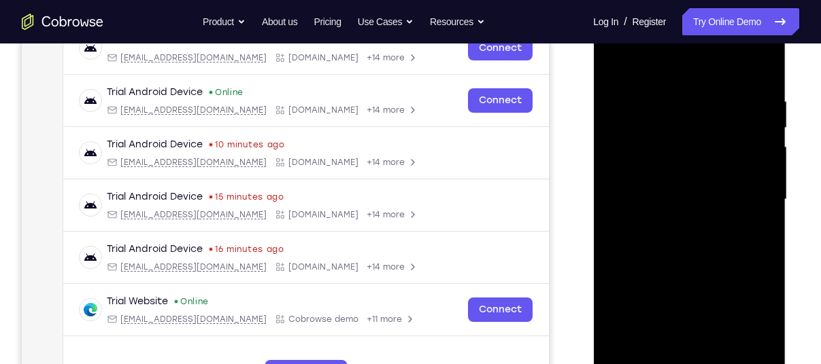
scroll to position [226, 0]
click at [677, 360] on div at bounding box center [688, 200] width 171 height 381
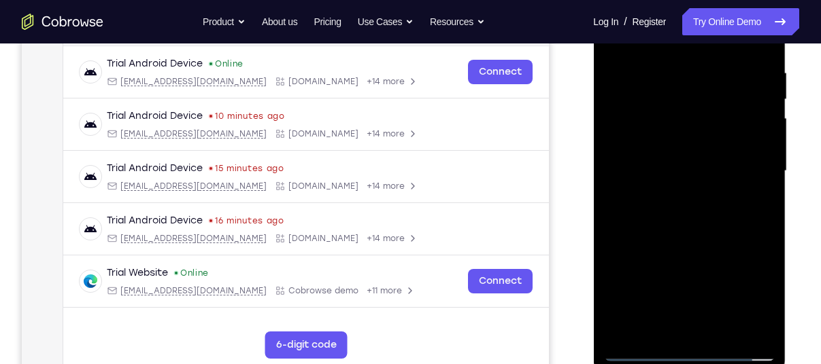
scroll to position [261, 0]
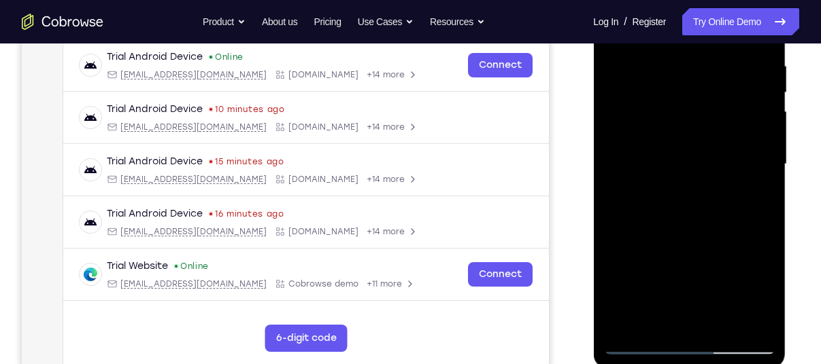
click at [750, 261] on div at bounding box center [688, 164] width 171 height 381
click at [736, 228] on div at bounding box center [688, 164] width 171 height 381
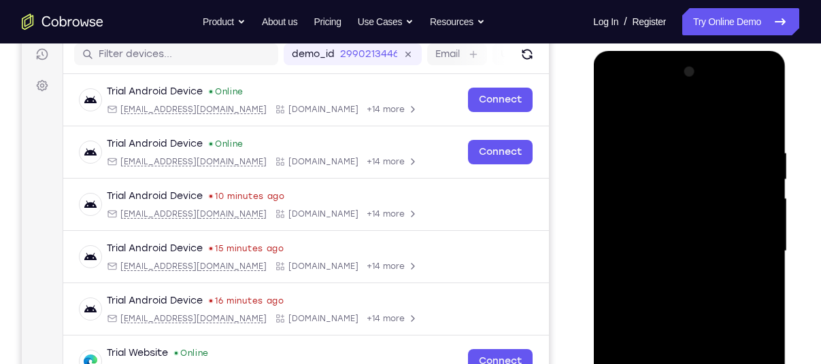
scroll to position [169, 0]
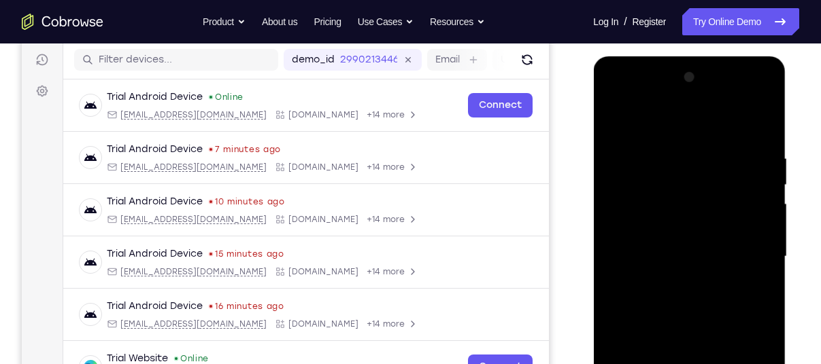
click at [649, 133] on div at bounding box center [688, 257] width 171 height 381
click at [764, 117] on div at bounding box center [688, 257] width 171 height 381
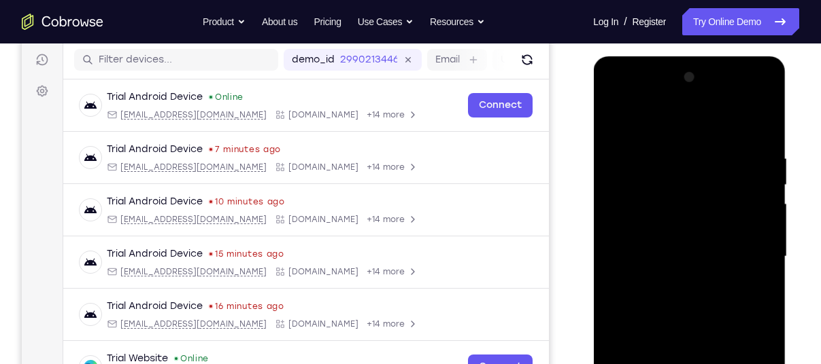
click at [764, 117] on div at bounding box center [688, 257] width 171 height 381
click at [756, 134] on div at bounding box center [688, 257] width 171 height 381
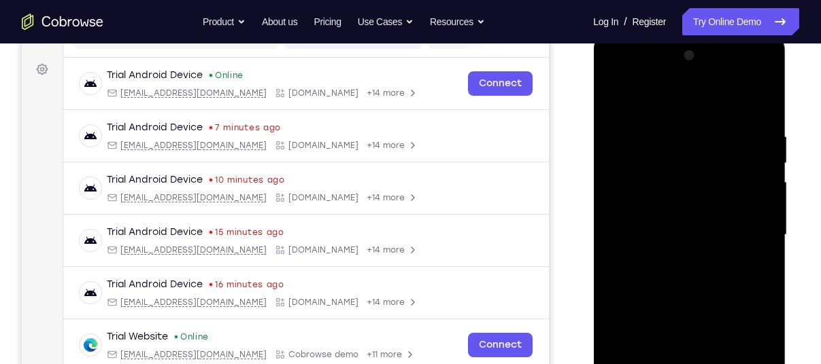
scroll to position [193, 0]
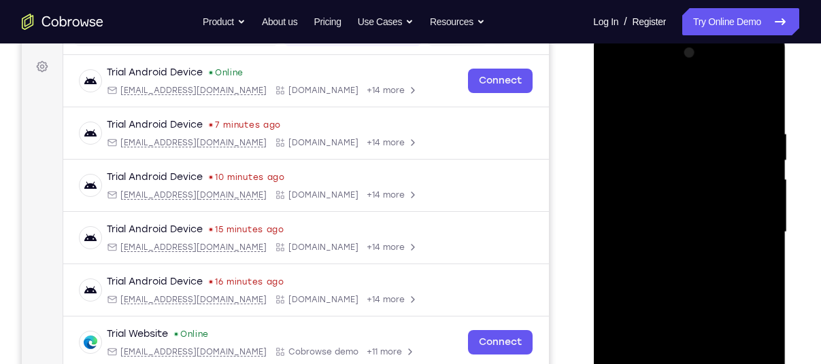
click at [760, 110] on div at bounding box center [688, 232] width 171 height 381
click at [760, 111] on div at bounding box center [688, 232] width 171 height 381
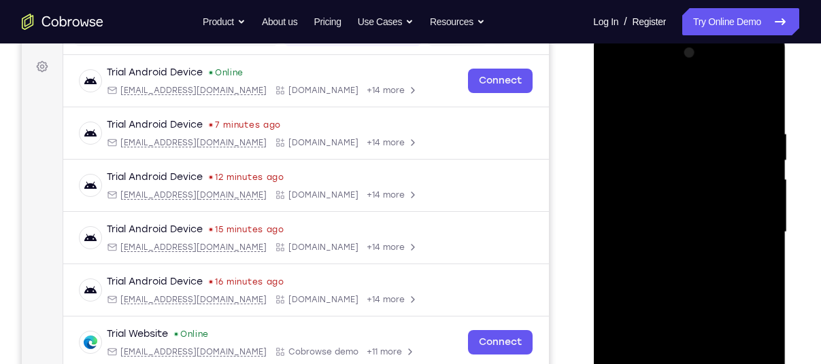
click at [753, 256] on div at bounding box center [688, 232] width 171 height 381
click at [735, 220] on div at bounding box center [688, 232] width 171 height 381
click at [615, 119] on div at bounding box center [688, 232] width 171 height 381
click at [734, 277] on div at bounding box center [688, 232] width 171 height 381
click at [651, 124] on div at bounding box center [688, 232] width 171 height 381
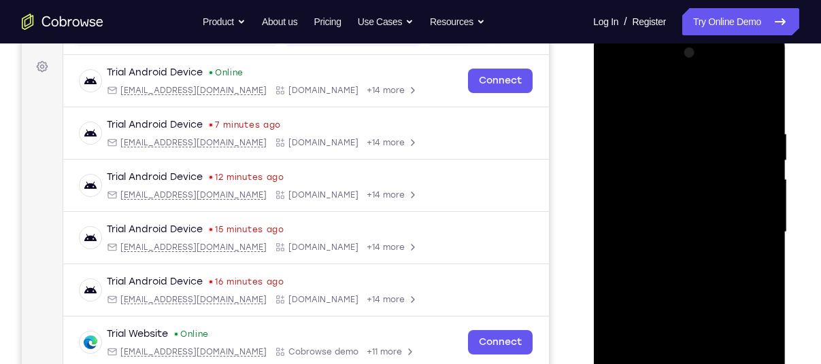
click at [694, 162] on div at bounding box center [688, 232] width 171 height 381
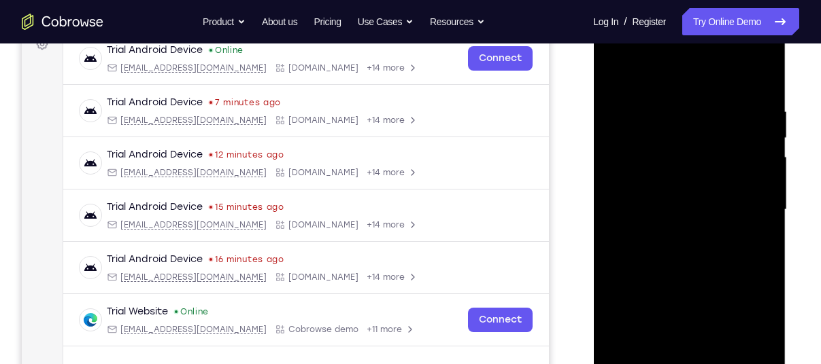
scroll to position [215, 0]
click at [700, 212] on div at bounding box center [688, 210] width 171 height 381
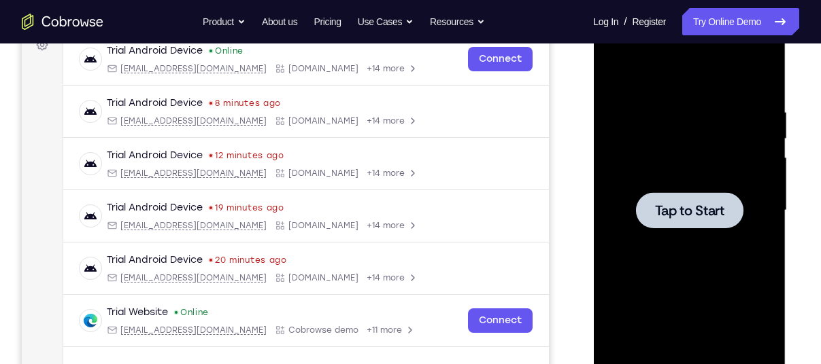
click at [696, 204] on span "Tap to Start" at bounding box center [688, 211] width 69 height 14
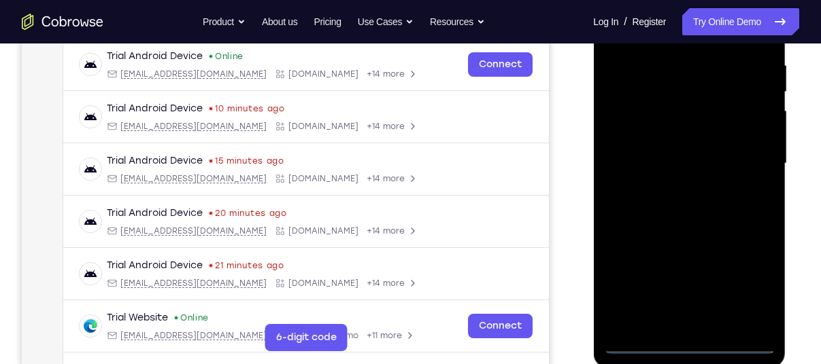
scroll to position [297, 0]
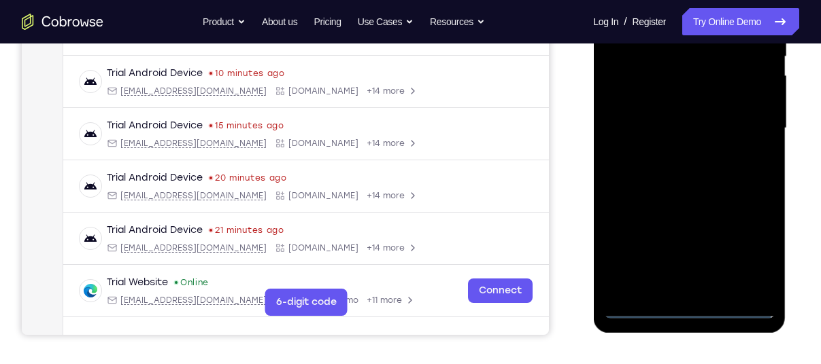
click at [689, 313] on div at bounding box center [688, 128] width 171 height 381
click at [749, 260] on div at bounding box center [688, 128] width 171 height 381
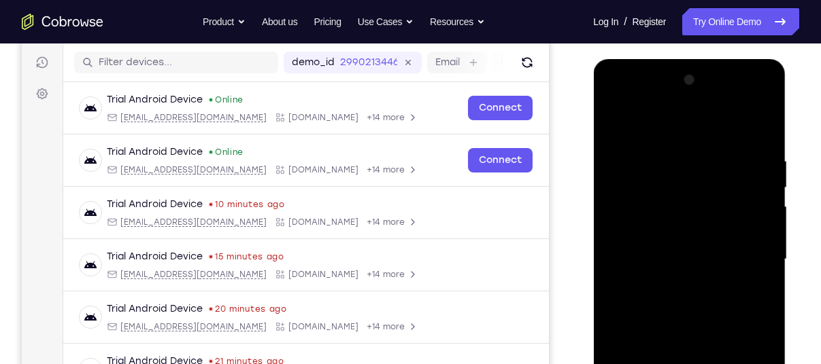
scroll to position [165, 0]
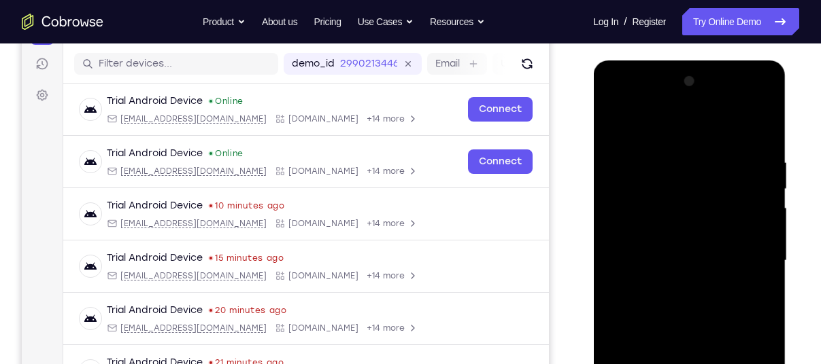
click at [620, 106] on div at bounding box center [688, 261] width 171 height 381
click at [750, 261] on div at bounding box center [688, 261] width 171 height 381
click at [757, 253] on div at bounding box center [688, 261] width 171 height 381
click at [749, 254] on div at bounding box center [688, 261] width 171 height 381
click at [630, 218] on div at bounding box center [688, 261] width 171 height 381
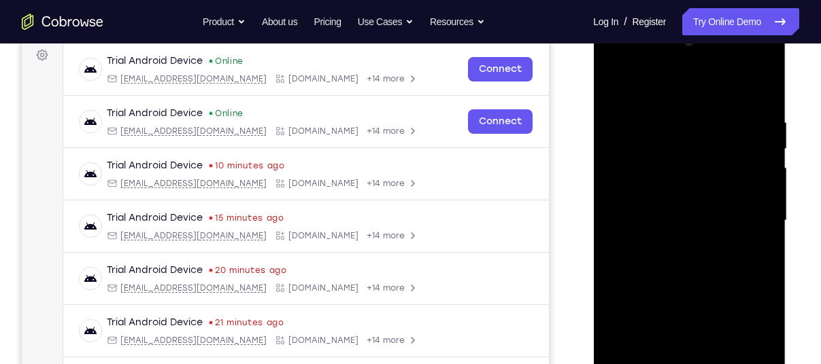
scroll to position [207, 0]
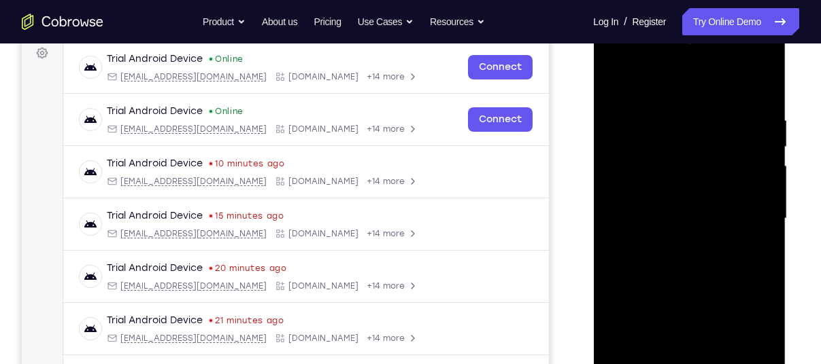
click at [664, 218] on div at bounding box center [688, 219] width 171 height 381
click at [634, 201] on div at bounding box center [688, 219] width 171 height 381
click at [641, 235] on div at bounding box center [688, 219] width 171 height 381
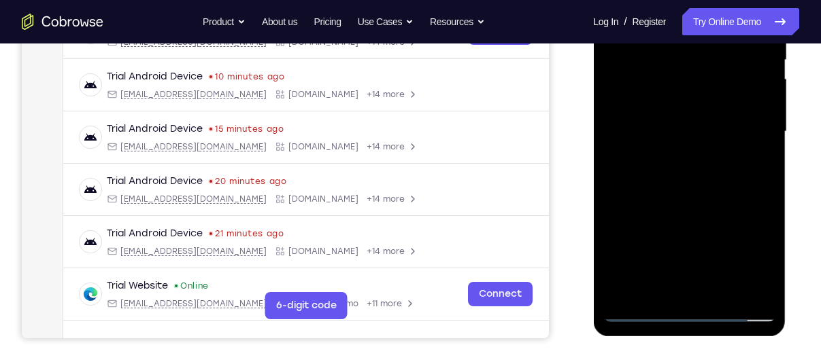
scroll to position [294, 0]
click at [645, 288] on div at bounding box center [688, 131] width 171 height 381
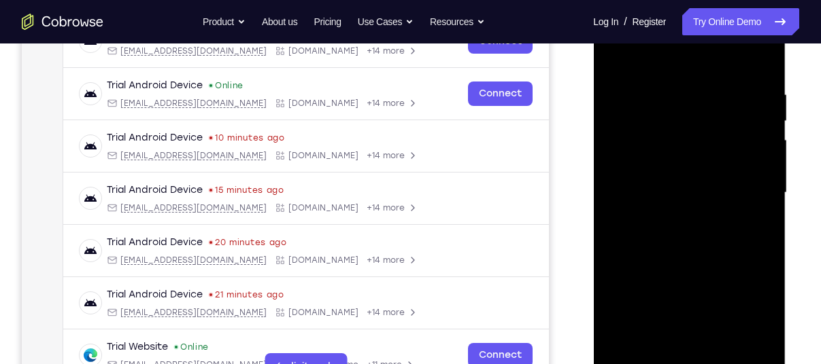
scroll to position [228, 0]
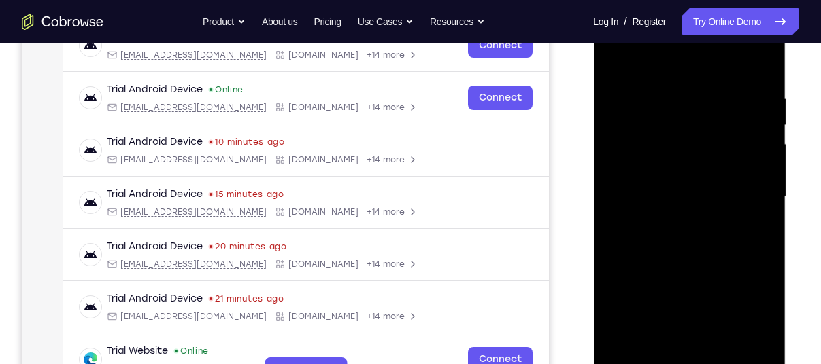
click at [648, 71] on div at bounding box center [688, 197] width 171 height 381
click at [666, 210] on div at bounding box center [688, 197] width 171 height 381
click at [619, 78] on div at bounding box center [688, 197] width 171 height 381
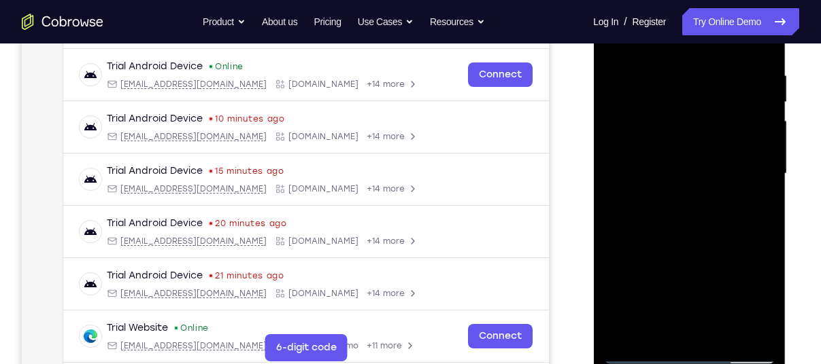
click at [730, 264] on div at bounding box center [688, 174] width 171 height 381
drag, startPoint x: 731, startPoint y: 259, endPoint x: 773, endPoint y: 277, distance: 45.7
click at [773, 277] on div at bounding box center [688, 174] width 171 height 381
click at [772, 273] on div at bounding box center [688, 174] width 171 height 381
drag, startPoint x: 772, startPoint y: 273, endPoint x: 761, endPoint y: 295, distance: 24.9
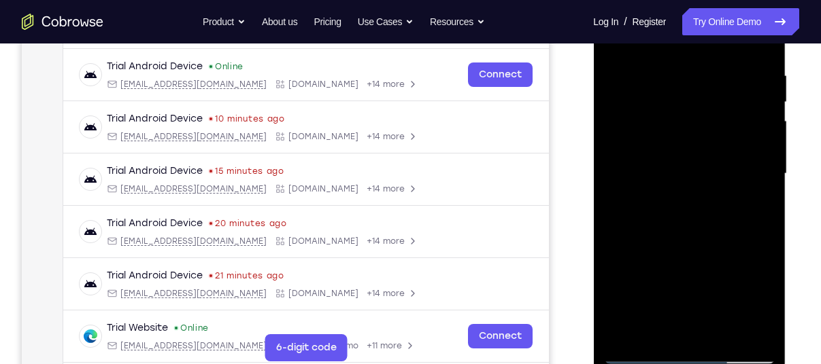
click at [761, 295] on div at bounding box center [688, 174] width 171 height 381
click at [618, 92] on div at bounding box center [688, 174] width 171 height 381
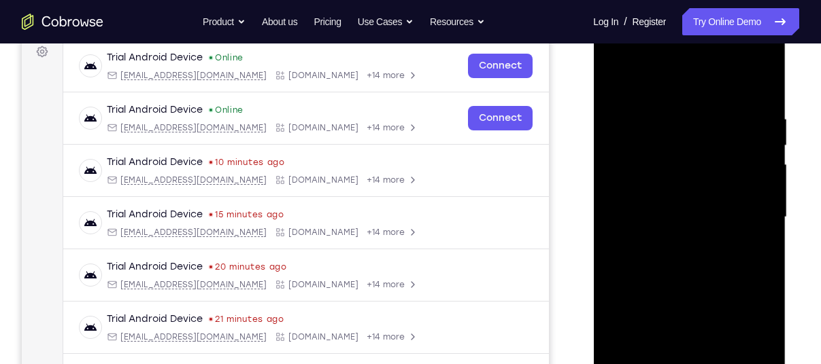
click at [767, 79] on div at bounding box center [688, 217] width 171 height 381
click at [765, 85] on div at bounding box center [688, 217] width 171 height 381
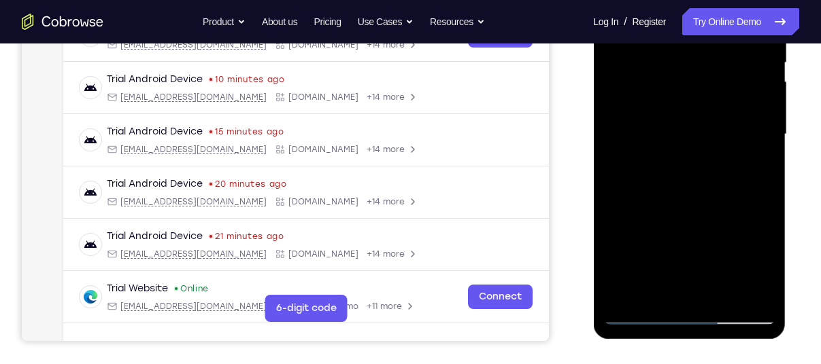
scroll to position [291, 0]
click at [766, 256] on div at bounding box center [688, 134] width 171 height 381
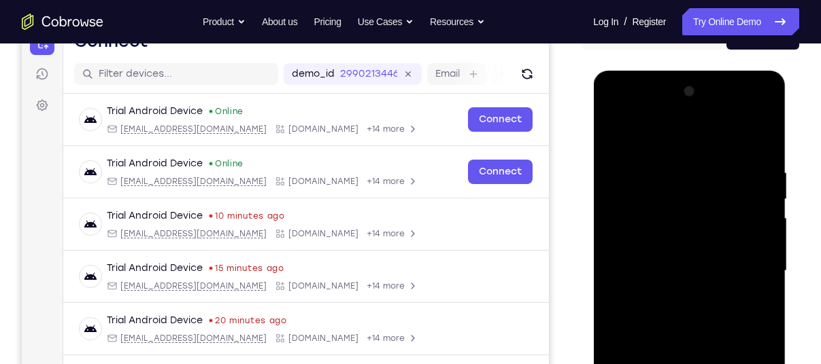
scroll to position [154, 0]
click at [766, 133] on div at bounding box center [688, 272] width 171 height 381
click at [766, 129] on div at bounding box center [688, 272] width 171 height 381
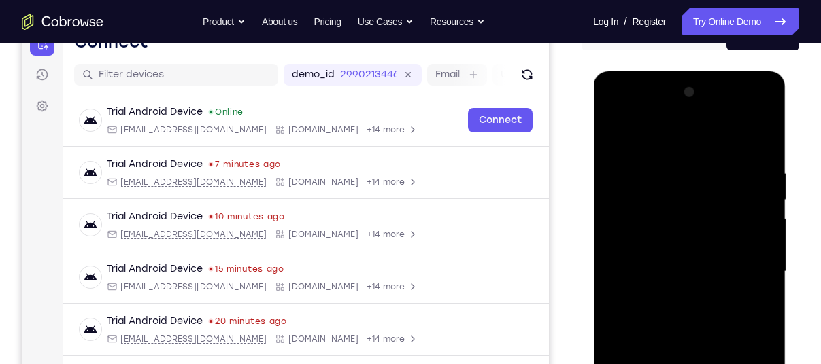
click at [734, 131] on div at bounding box center [688, 272] width 171 height 381
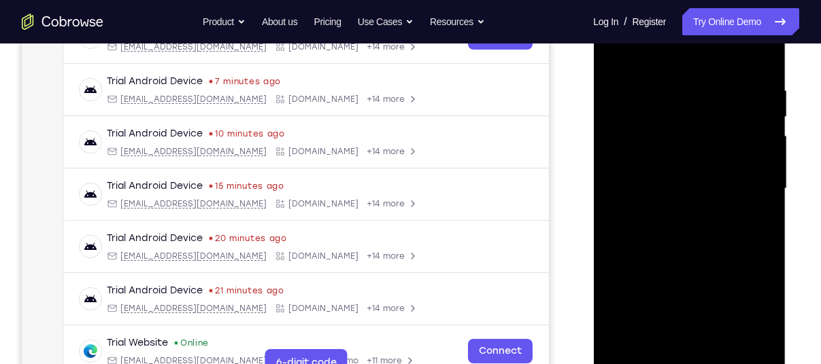
scroll to position [241, 0]
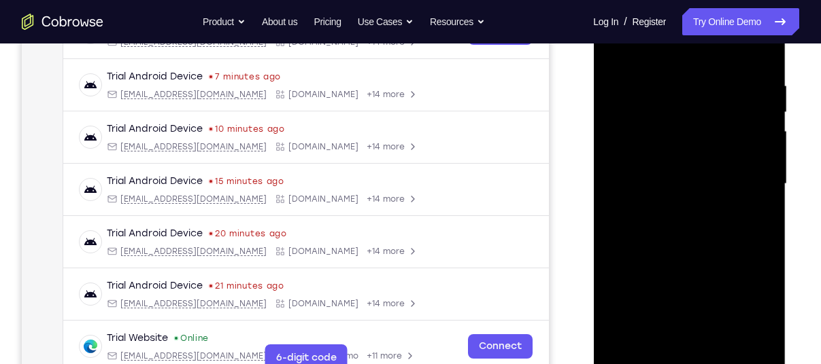
click at [714, 298] on div at bounding box center [688, 184] width 171 height 381
click at [701, 222] on div at bounding box center [688, 185] width 171 height 381
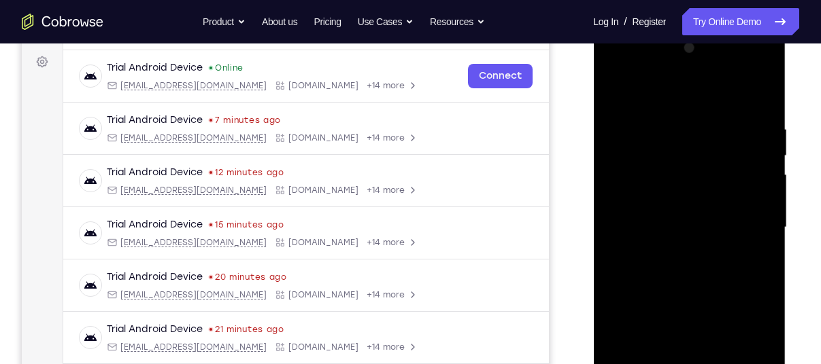
scroll to position [194, 0]
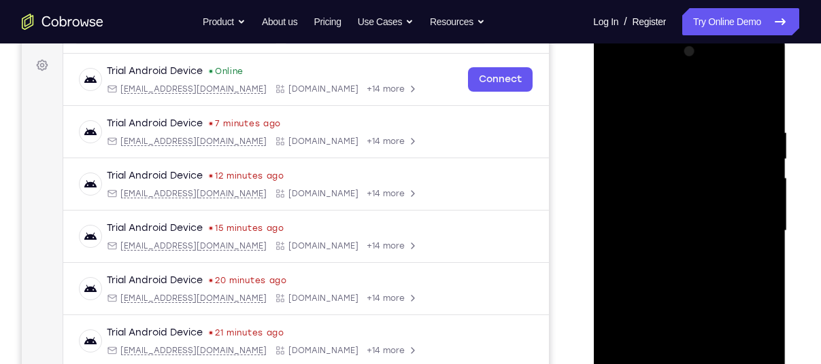
click at [751, 75] on div at bounding box center [688, 231] width 171 height 381
click at [643, 98] on div at bounding box center [688, 231] width 171 height 381
click at [744, 235] on div at bounding box center [688, 231] width 171 height 381
click at [673, 255] on div at bounding box center [688, 231] width 171 height 381
click at [670, 293] on div at bounding box center [688, 231] width 171 height 381
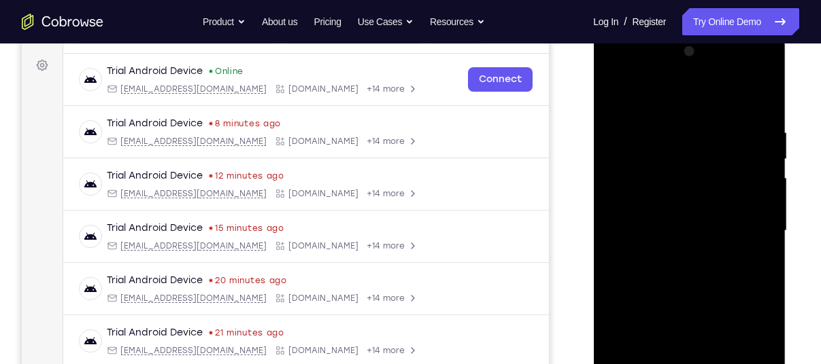
drag, startPoint x: 670, startPoint y: 173, endPoint x: 666, endPoint y: 222, distance: 49.1
click at [666, 222] on div at bounding box center [688, 231] width 171 height 381
click at [687, 194] on div at bounding box center [688, 231] width 171 height 381
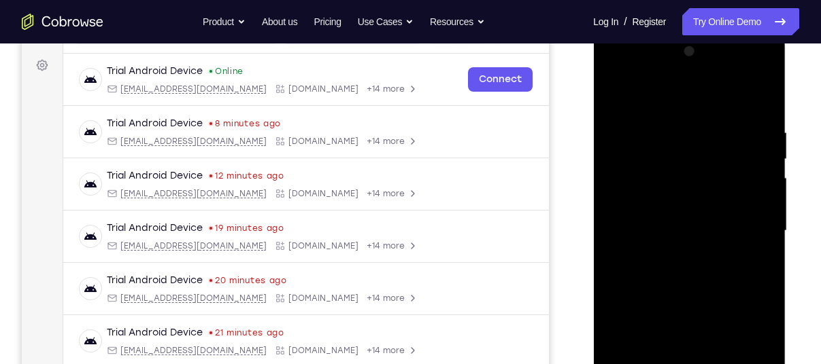
click at [641, 156] on div at bounding box center [688, 231] width 171 height 381
click at [643, 186] on div at bounding box center [688, 231] width 171 height 381
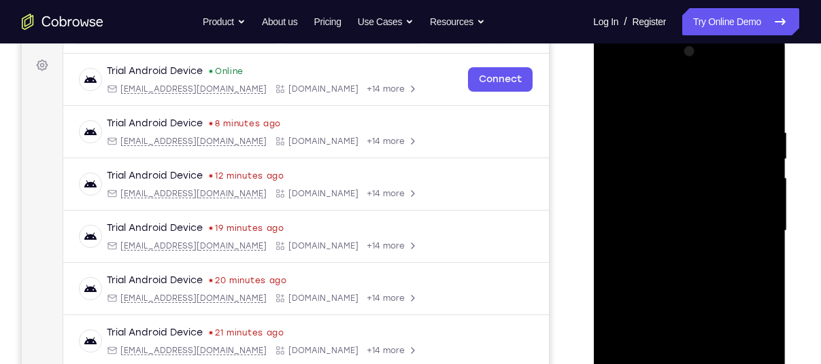
click at [643, 186] on div at bounding box center [688, 231] width 171 height 381
click at [639, 165] on div at bounding box center [688, 231] width 171 height 381
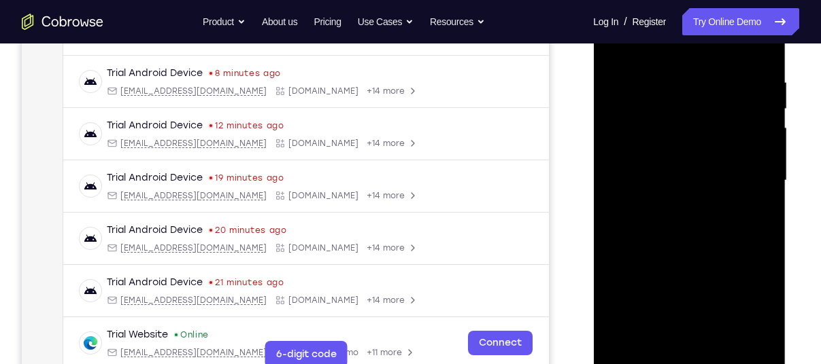
scroll to position [244, 0]
click at [676, 114] on div at bounding box center [688, 181] width 171 height 381
click at [639, 118] on div at bounding box center [688, 181] width 171 height 381
click at [644, 126] on div at bounding box center [688, 181] width 171 height 381
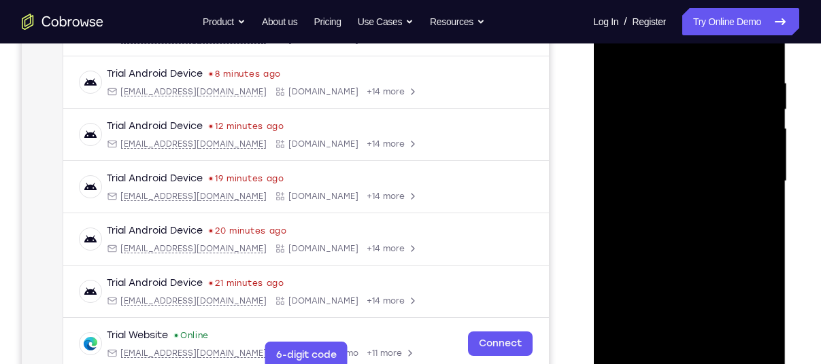
click at [667, 75] on div at bounding box center [688, 181] width 171 height 381
click at [764, 57] on div at bounding box center [688, 181] width 171 height 381
click at [675, 80] on div at bounding box center [688, 181] width 171 height 381
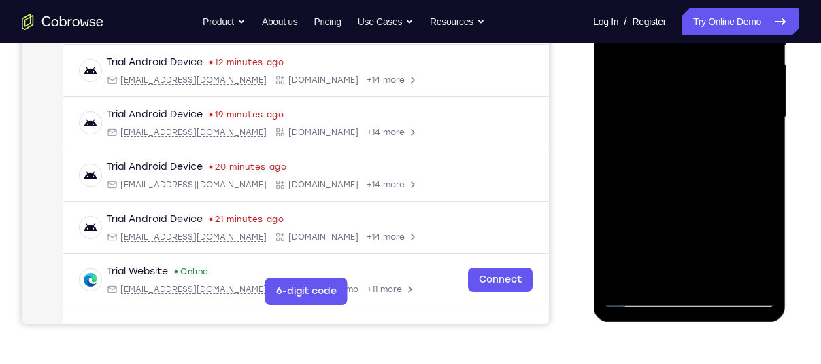
scroll to position [309, 0]
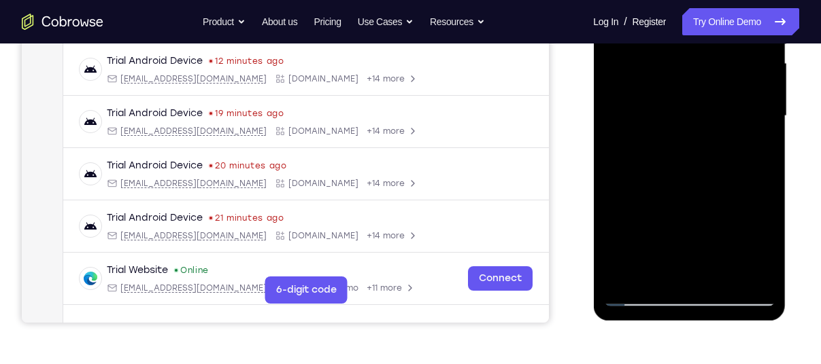
click at [740, 275] on div at bounding box center [688, 116] width 171 height 381
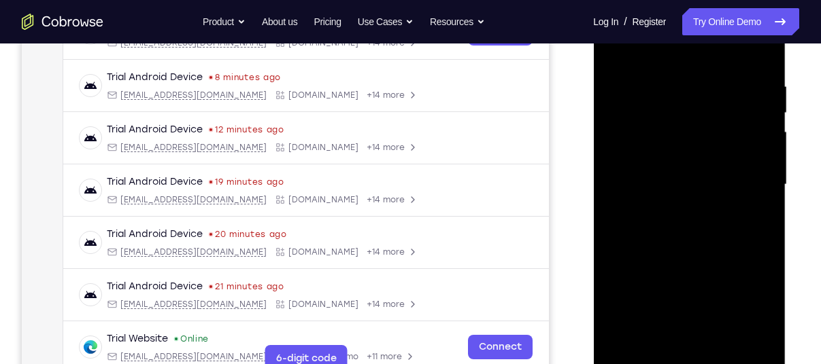
scroll to position [241, 0]
click at [738, 339] on div at bounding box center [688, 184] width 171 height 381
click at [760, 53] on div at bounding box center [688, 184] width 171 height 381
click at [614, 238] on div at bounding box center [688, 184] width 171 height 381
click at [616, 234] on div at bounding box center [688, 184] width 171 height 381
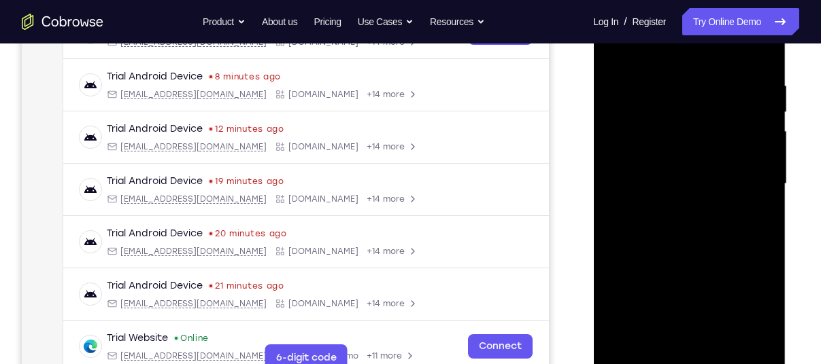
click at [765, 113] on div at bounding box center [688, 184] width 171 height 381
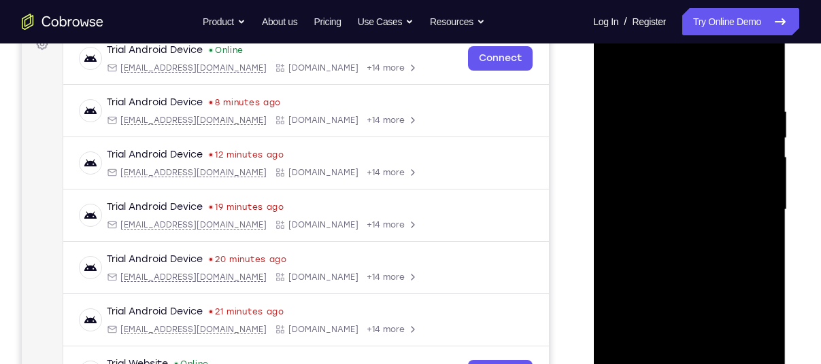
scroll to position [214, 0]
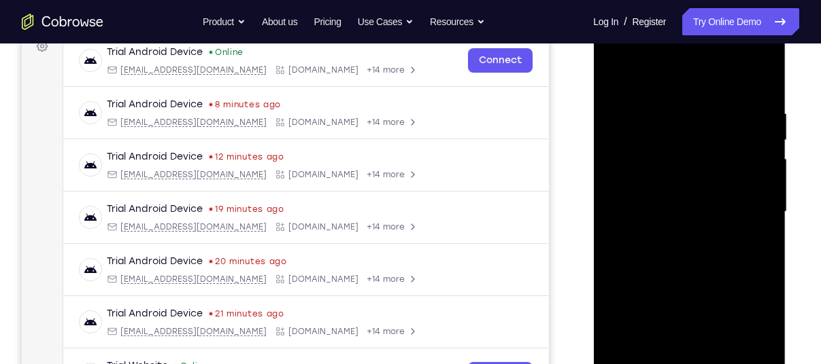
click at [765, 139] on div at bounding box center [688, 212] width 171 height 381
click at [613, 142] on div at bounding box center [688, 212] width 171 height 381
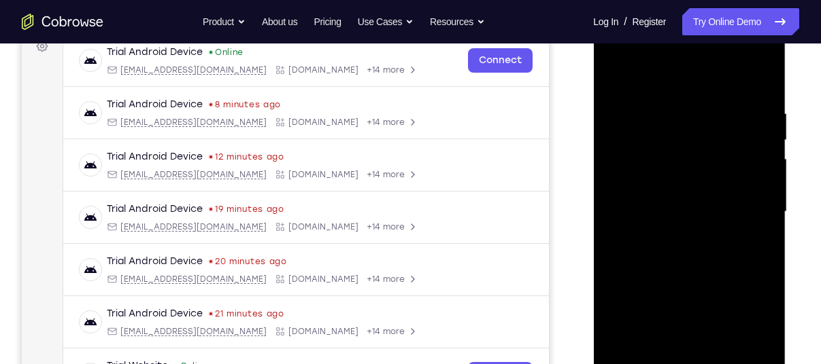
click at [613, 142] on div at bounding box center [688, 212] width 171 height 381
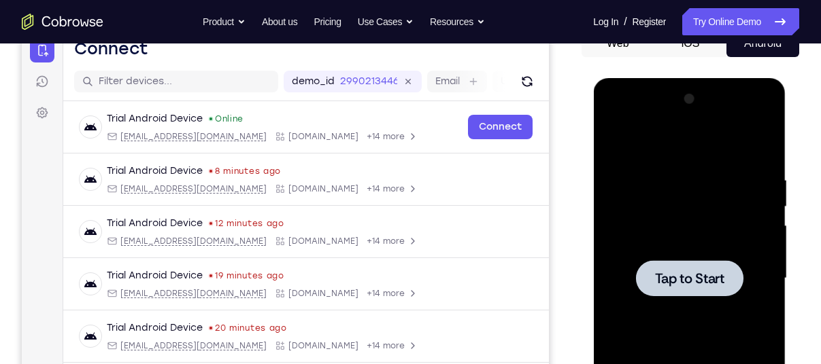
scroll to position [144, 0]
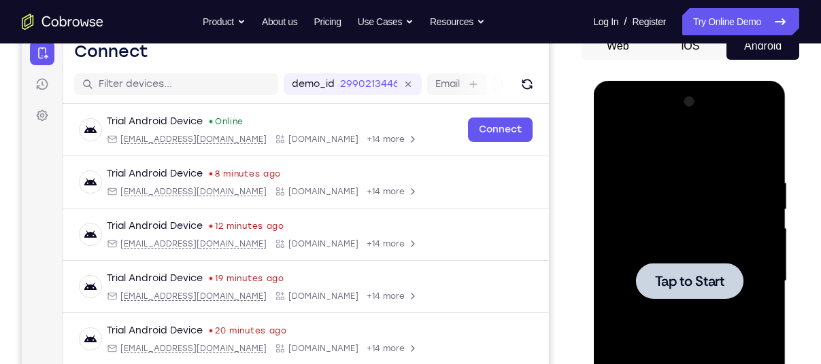
click at [696, 287] on span "Tap to Start" at bounding box center [688, 282] width 69 height 14
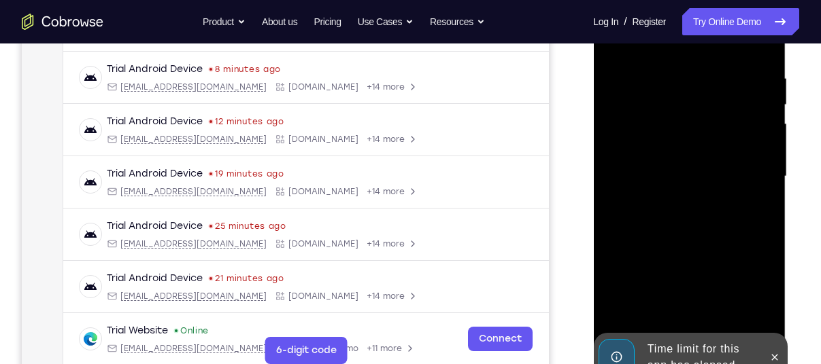
scroll to position [260, 0]
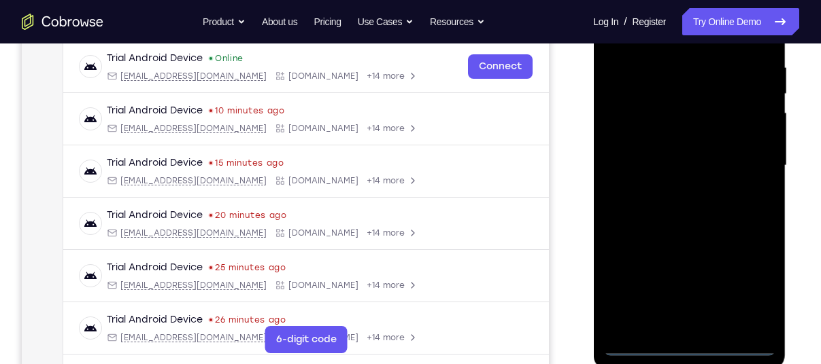
click at [692, 343] on div at bounding box center [688, 166] width 171 height 381
click at [755, 290] on div at bounding box center [688, 166] width 171 height 381
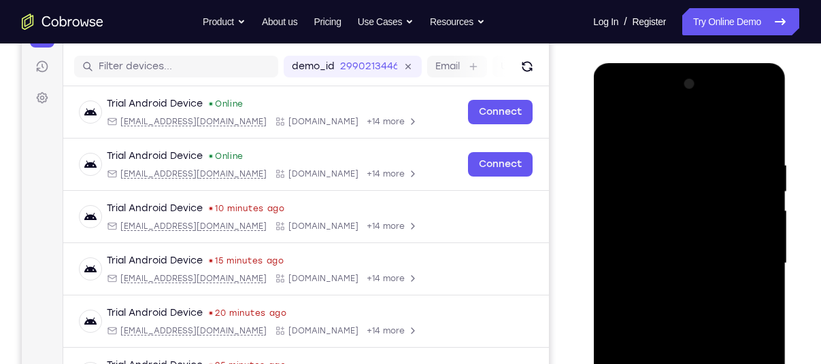
scroll to position [148, 0]
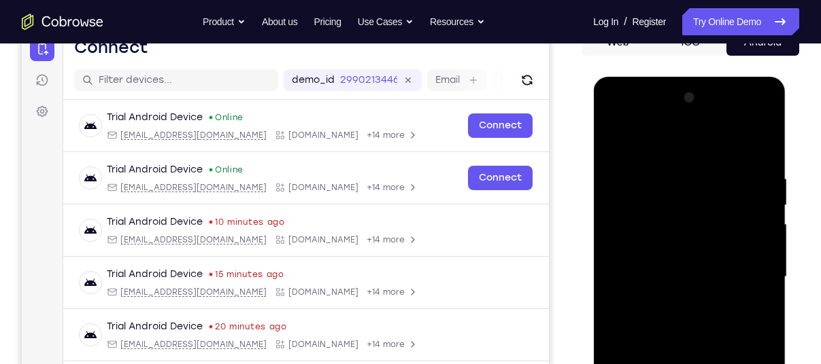
click at [638, 153] on div at bounding box center [688, 277] width 171 height 381
click at [745, 278] on div at bounding box center [688, 277] width 171 height 381
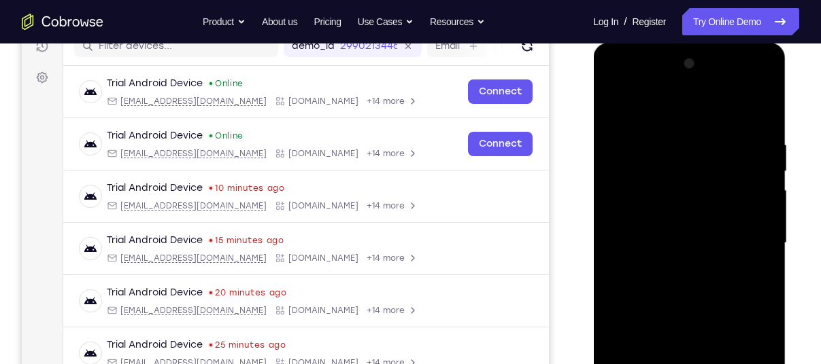
click at [674, 264] on div at bounding box center [688, 243] width 171 height 381
click at [672, 309] on div at bounding box center [688, 243] width 171 height 381
click at [653, 236] on div at bounding box center [688, 243] width 171 height 381
click at [625, 269] on div at bounding box center [688, 243] width 171 height 381
click at [641, 225] on div at bounding box center [688, 243] width 171 height 381
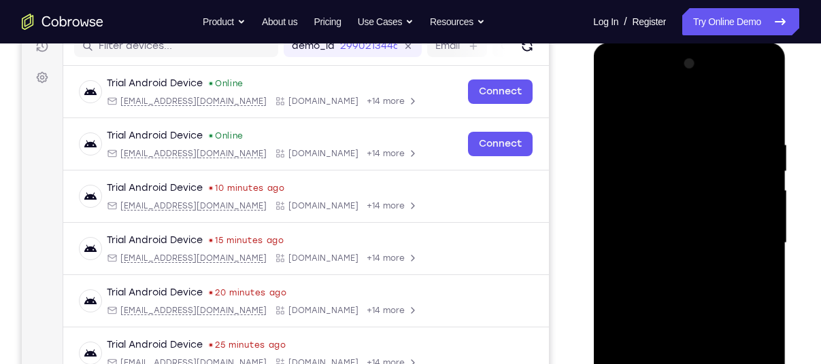
click at [630, 197] on div at bounding box center [688, 243] width 171 height 381
click at [636, 224] on div at bounding box center [688, 243] width 171 height 381
click at [646, 260] on div at bounding box center [688, 243] width 171 height 381
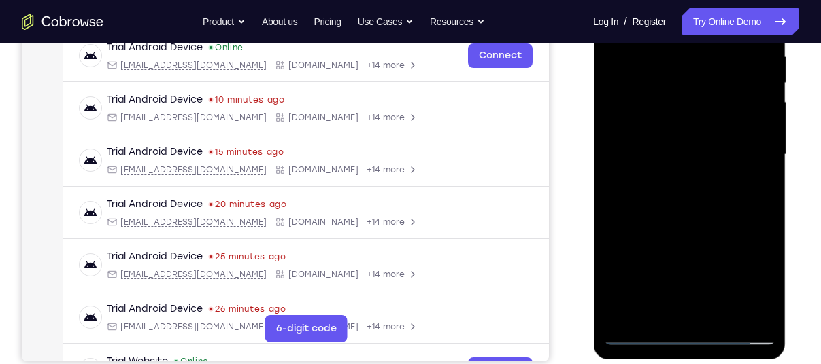
scroll to position [271, 0]
click at [702, 311] on div at bounding box center [688, 155] width 171 height 381
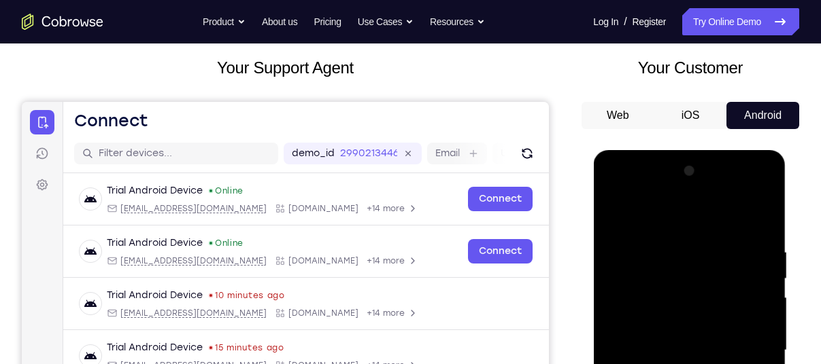
scroll to position [72, 0]
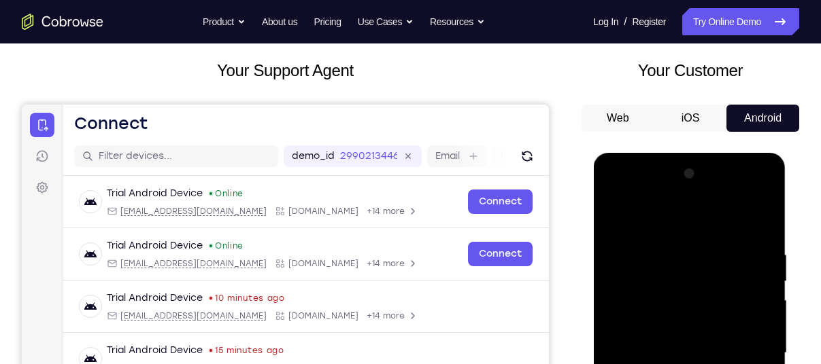
click at [662, 318] on div at bounding box center [688, 353] width 171 height 381
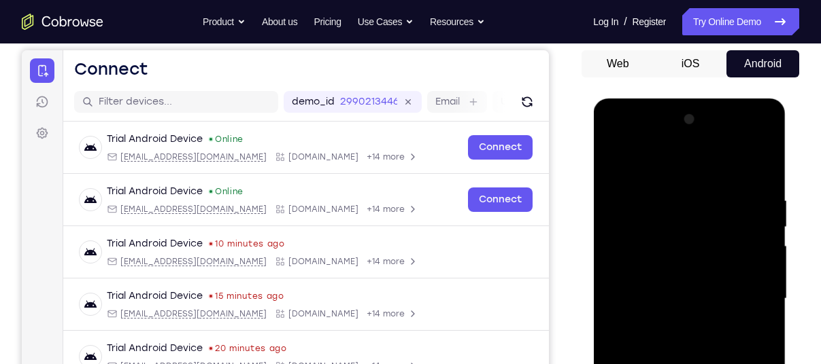
scroll to position [143, 0]
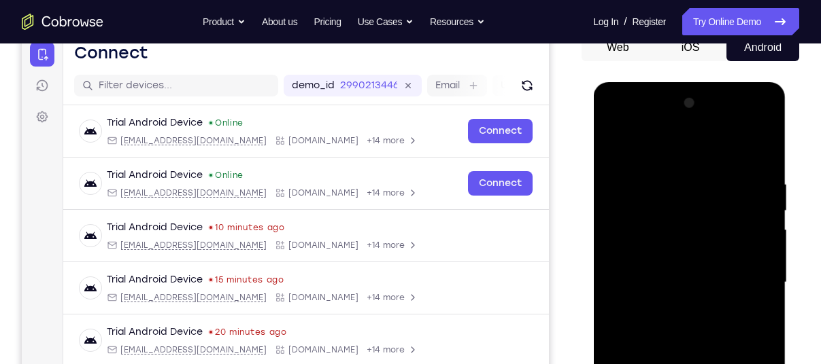
click at [746, 124] on div at bounding box center [688, 282] width 171 height 381
click at [614, 126] on div at bounding box center [688, 282] width 171 height 381
click at [673, 235] on div at bounding box center [688, 282] width 171 height 381
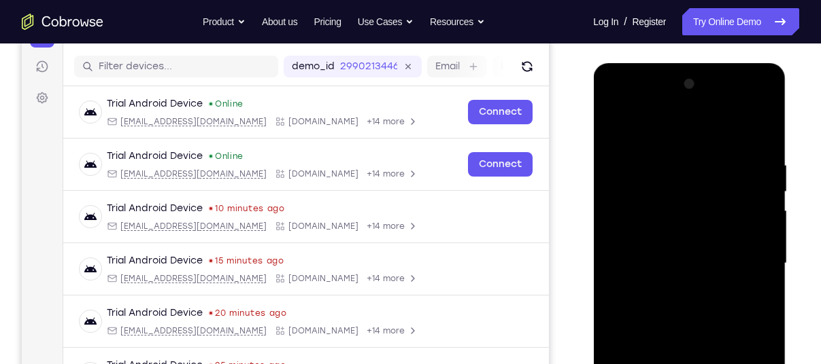
scroll to position [162, 0]
click at [615, 105] on div at bounding box center [688, 263] width 171 height 381
click at [646, 225] on div at bounding box center [688, 263] width 171 height 381
click at [675, 290] on div at bounding box center [688, 263] width 171 height 381
click at [667, 332] on div at bounding box center [688, 263] width 171 height 381
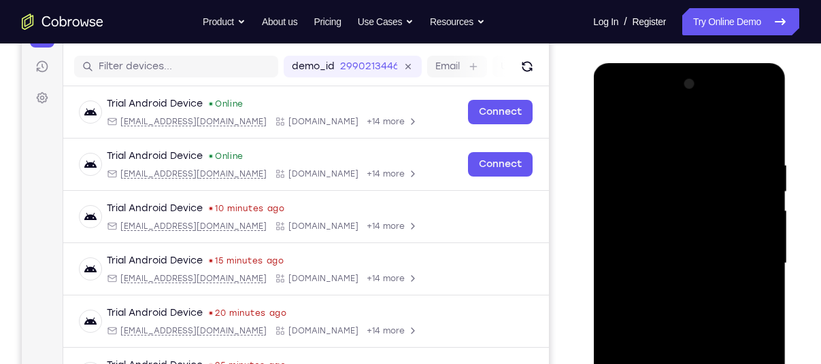
click at [668, 232] on div at bounding box center [688, 263] width 171 height 381
click at [672, 249] on div at bounding box center [688, 263] width 171 height 381
click at [617, 345] on div at bounding box center [688, 263] width 171 height 381
click at [659, 224] on div at bounding box center [688, 263] width 171 height 381
click at [683, 306] on div at bounding box center [688, 263] width 171 height 381
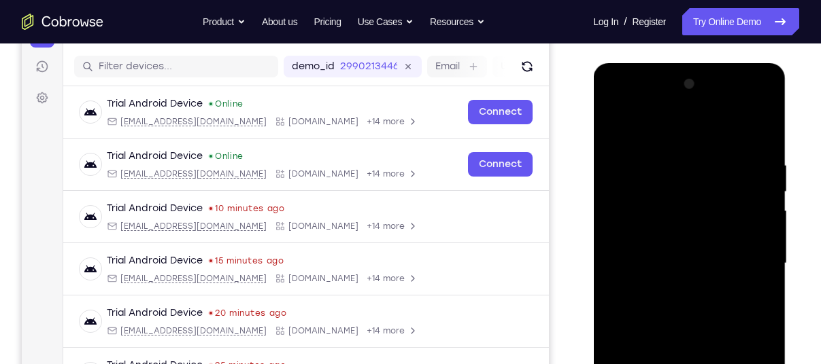
click at [666, 255] on div at bounding box center [688, 263] width 171 height 381
click at [677, 222] on div at bounding box center [688, 263] width 171 height 381
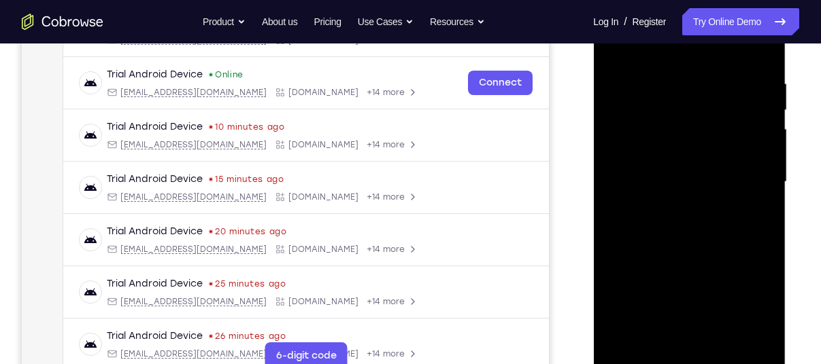
scroll to position [243, 0]
click at [662, 100] on div at bounding box center [688, 182] width 171 height 381
click at [648, 122] on div at bounding box center [688, 182] width 171 height 381
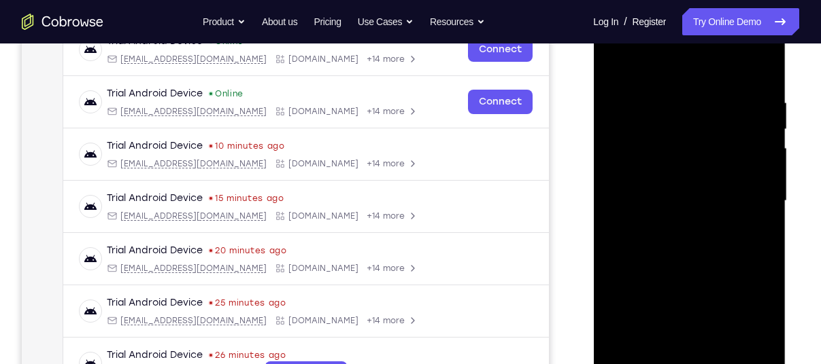
drag, startPoint x: 86, startPoint y: 254, endPoint x: 808, endPoint y: 248, distance: 722.1
click at [808, 248] on div "Your Support Agent Your Customer Web iOS Android Next Steps We’d be happy to gi…" at bounding box center [410, 267] width 821 height 897
click at [757, 89] on div at bounding box center [688, 201] width 171 height 381
click at [760, 65] on div at bounding box center [688, 201] width 171 height 381
click at [656, 97] on div at bounding box center [688, 201] width 171 height 381
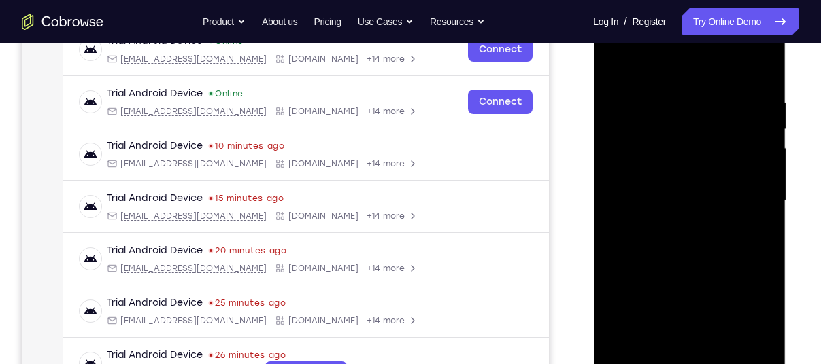
click at [736, 357] on div at bounding box center [688, 201] width 171 height 381
click at [760, 69] on div at bounding box center [688, 201] width 171 height 381
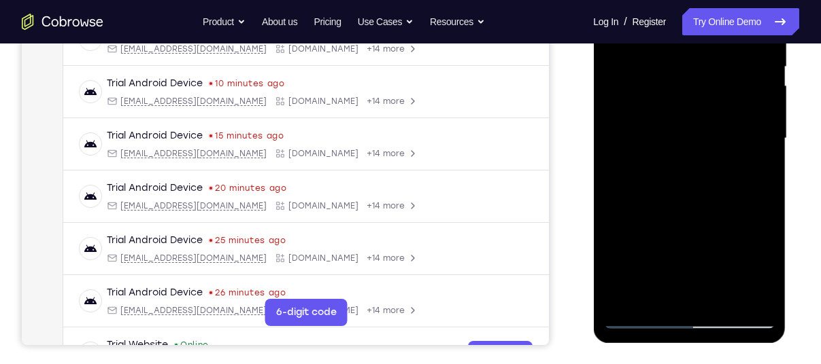
scroll to position [290, 0]
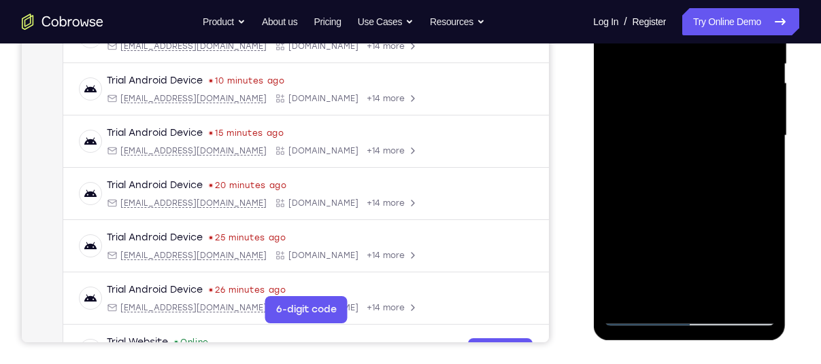
click at [762, 166] on div at bounding box center [688, 136] width 171 height 381
click at [765, 170] on div at bounding box center [688, 136] width 171 height 381
click at [765, 168] on div at bounding box center [688, 136] width 171 height 381
click at [615, 216] on div at bounding box center [688, 136] width 171 height 381
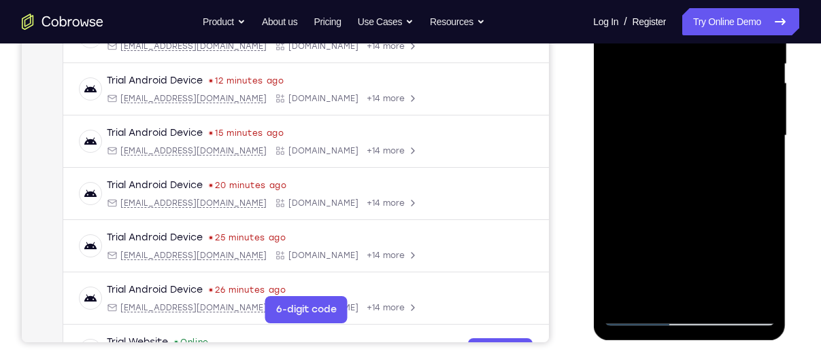
click at [615, 190] on div at bounding box center [688, 136] width 171 height 381
click at [753, 294] on div at bounding box center [688, 136] width 171 height 381
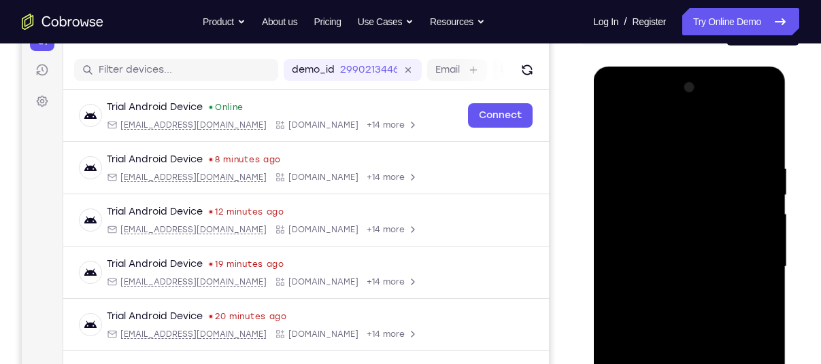
scroll to position [155, 0]
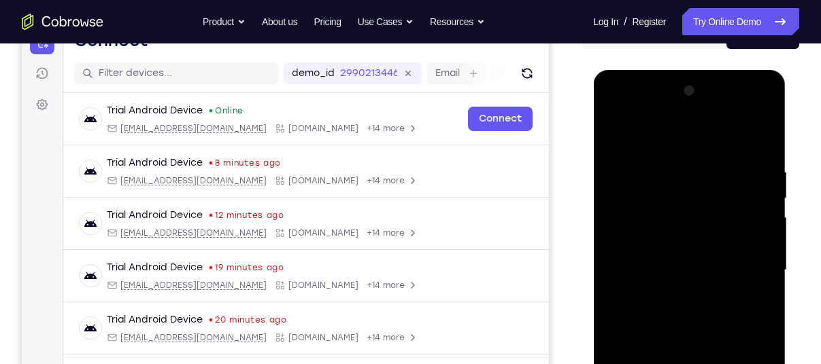
click at [675, 235] on div at bounding box center [688, 270] width 171 height 381
click at [768, 249] on div at bounding box center [688, 270] width 171 height 381
click at [764, 252] on div at bounding box center [688, 270] width 171 height 381
drag, startPoint x: 174, startPoint y: 180, endPoint x: 789, endPoint y: 235, distance: 617.2
click at [789, 235] on div at bounding box center [690, 269] width 218 height 418
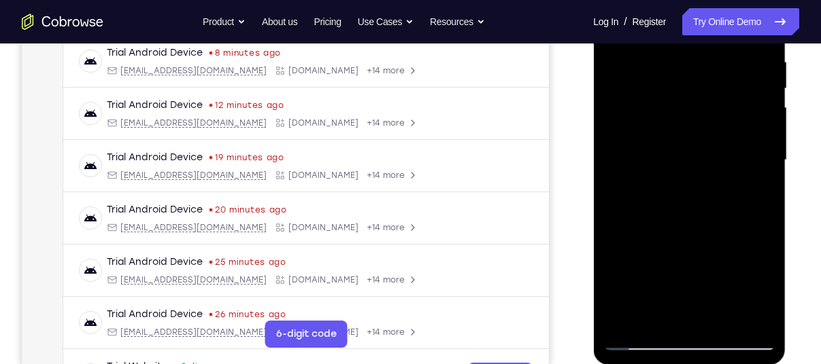
scroll to position [267, 0]
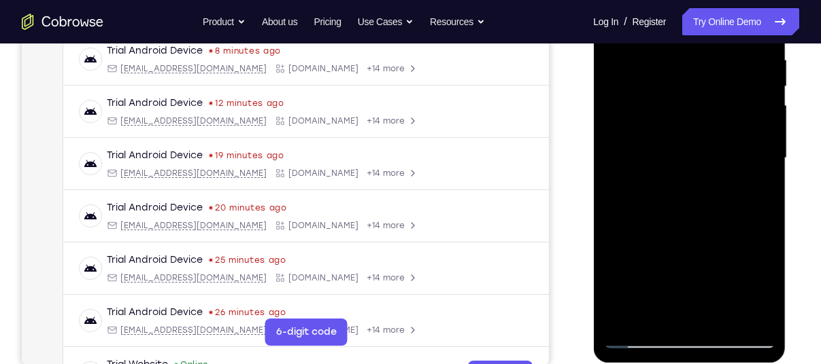
click at [641, 339] on div at bounding box center [688, 158] width 171 height 381
click at [687, 250] on div at bounding box center [688, 158] width 171 height 381
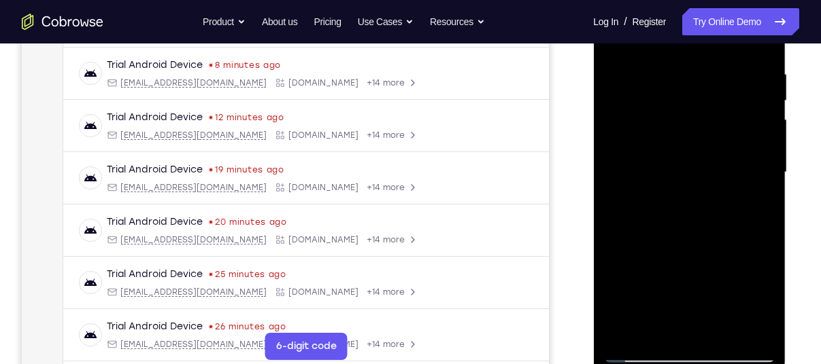
scroll to position [253, 0]
click at [766, 173] on div at bounding box center [688, 172] width 171 height 381
click at [763, 173] on div at bounding box center [688, 172] width 171 height 381
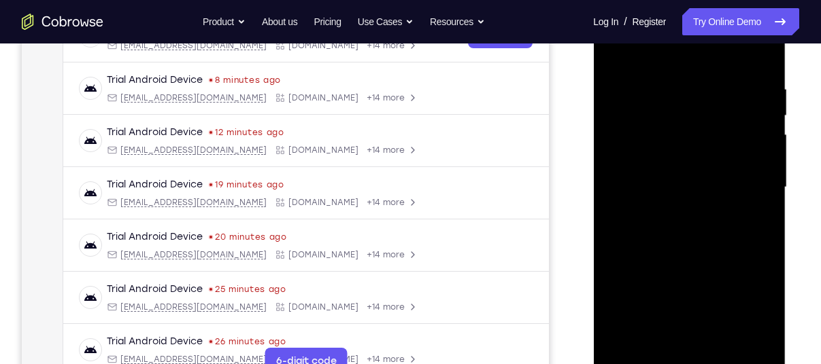
click at [763, 190] on div at bounding box center [688, 187] width 171 height 381
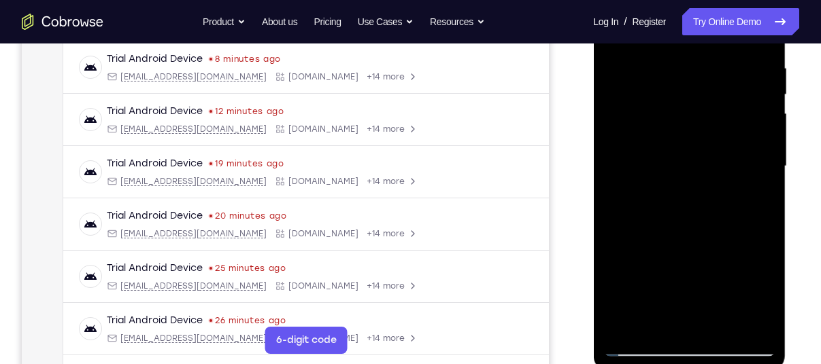
scroll to position [264, 0]
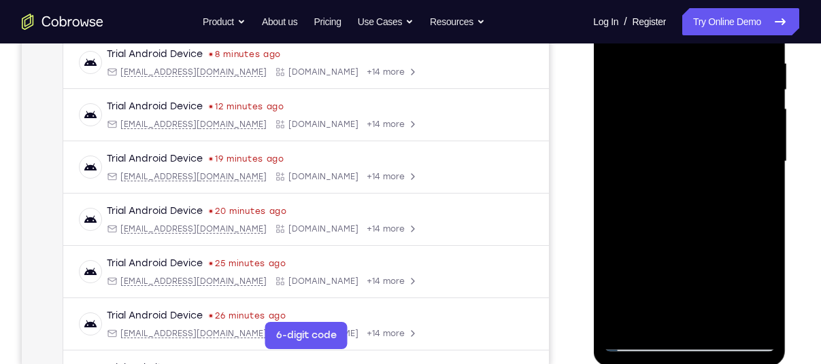
click at [641, 339] on div at bounding box center [688, 161] width 171 height 381
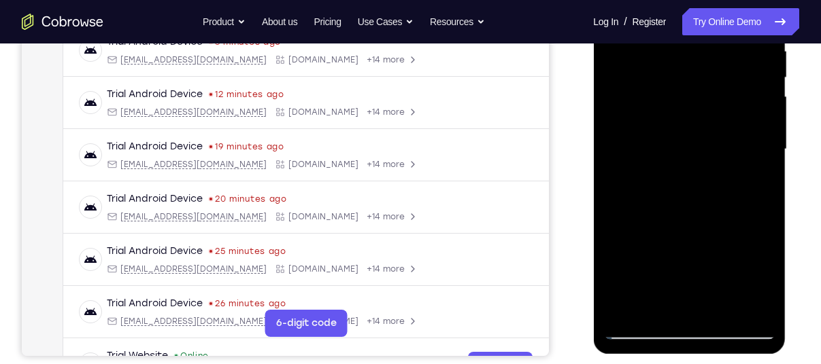
scroll to position [279, 0]
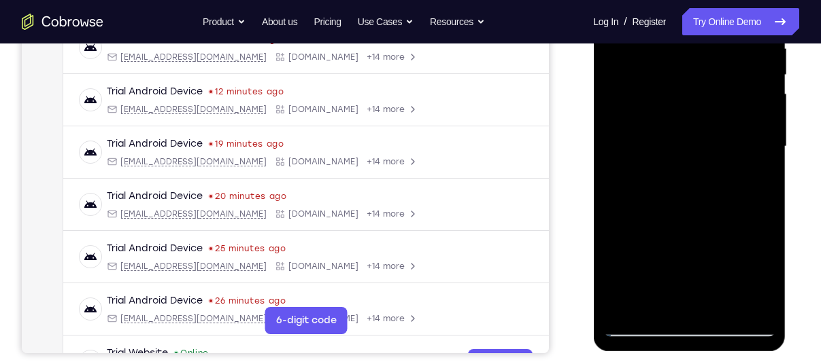
click at [635, 330] on div at bounding box center [688, 146] width 171 height 381
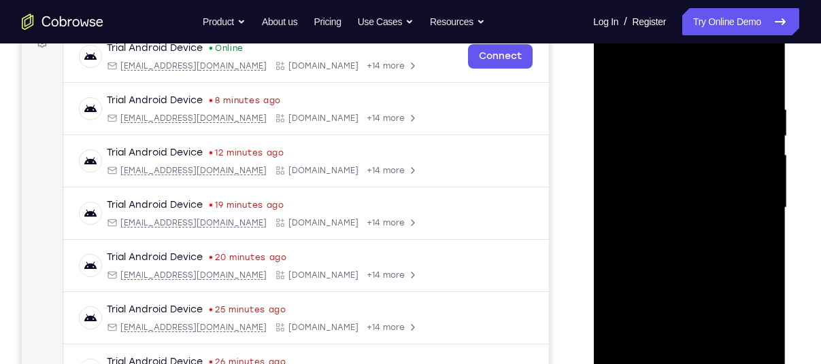
scroll to position [215, 0]
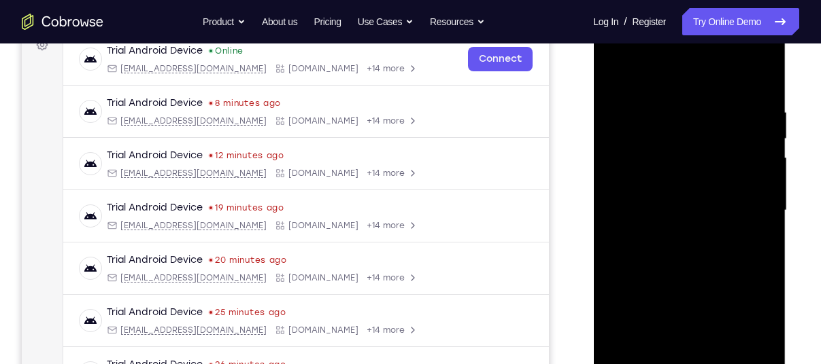
click at [719, 104] on div at bounding box center [688, 210] width 171 height 381
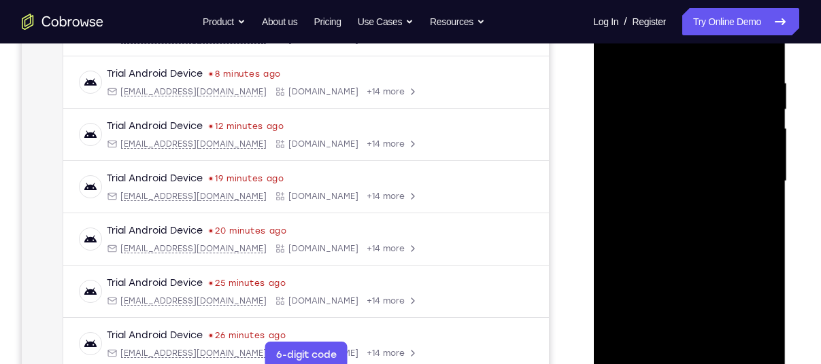
scroll to position [246, 0]
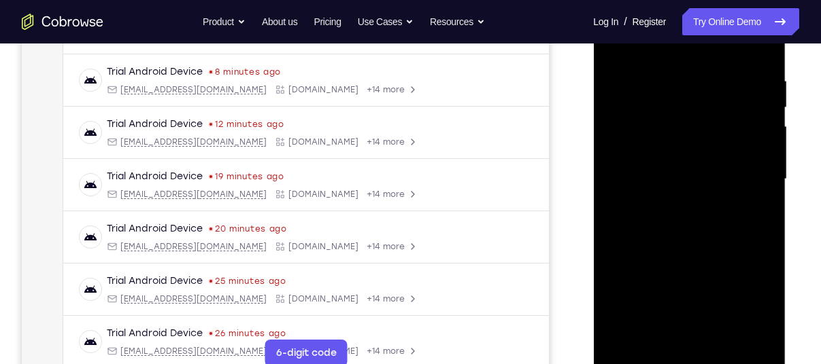
click at [739, 334] on div at bounding box center [688, 179] width 171 height 381
